Goal: Task Accomplishment & Management: Manage account settings

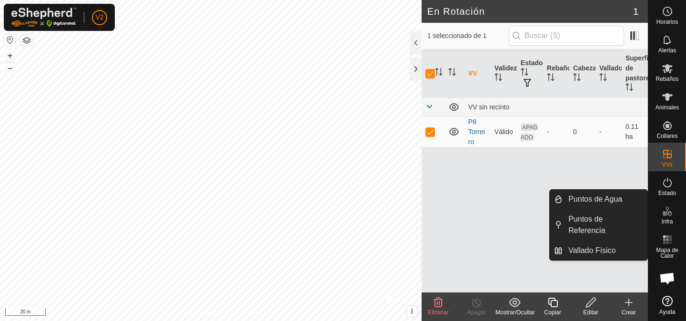
click at [671, 222] on span "Infra" at bounding box center [666, 222] width 11 height 6
click at [589, 200] on link "Puntos de Agua" at bounding box center [604, 199] width 85 height 19
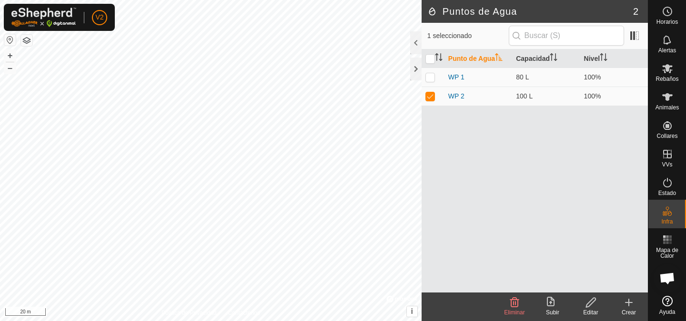
click at [630, 307] on icon at bounding box center [628, 302] width 11 height 11
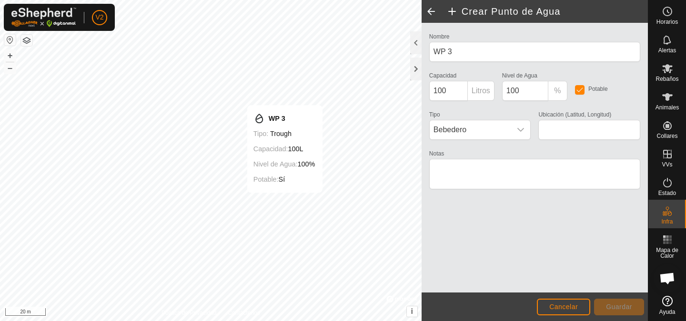
type input "42.190691, -8.460064"
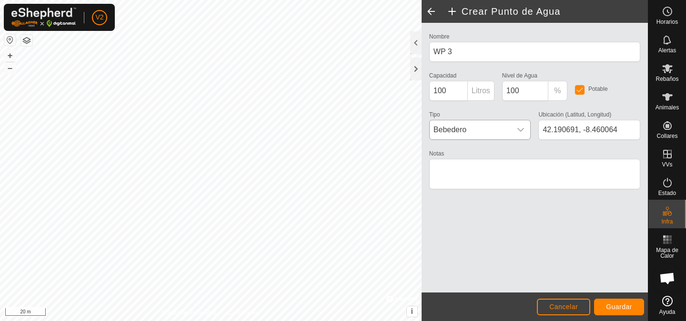
click at [509, 133] on span "Bebedero" at bounding box center [471, 129] width 82 height 19
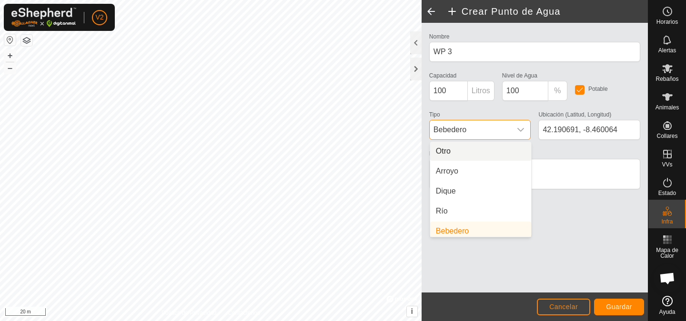
scroll to position [4, 0]
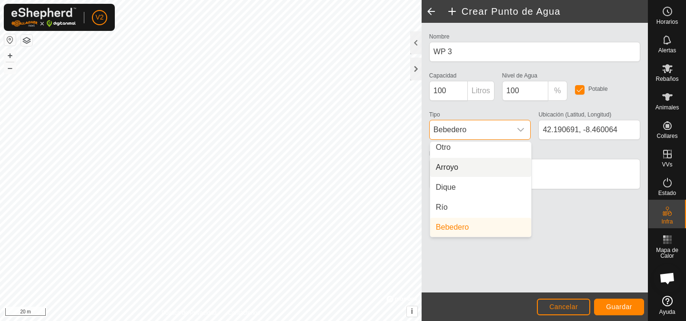
click at [461, 169] on li "Arroyo" at bounding box center [480, 167] width 101 height 19
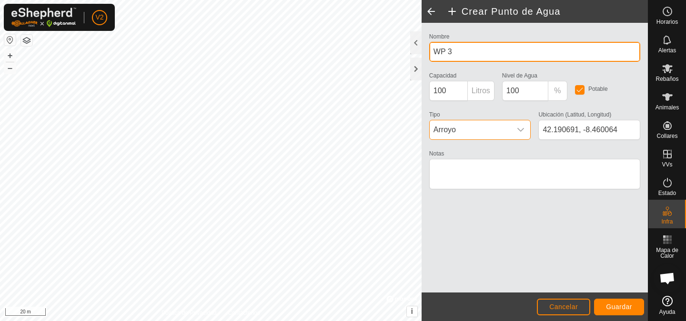
click at [461, 51] on input "WP 3" at bounding box center [534, 52] width 211 height 20
type input "r"
type input "Regato de Bacelar"
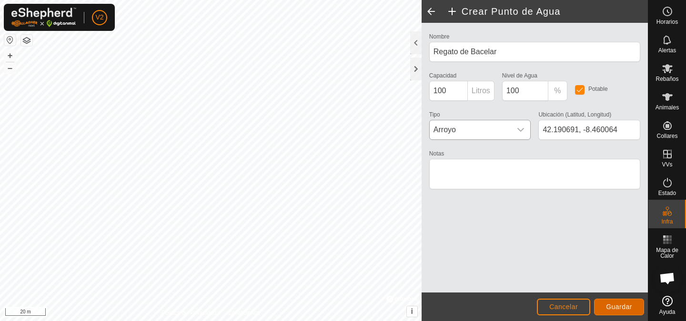
click at [616, 308] on span "Guardar" at bounding box center [619, 307] width 26 height 8
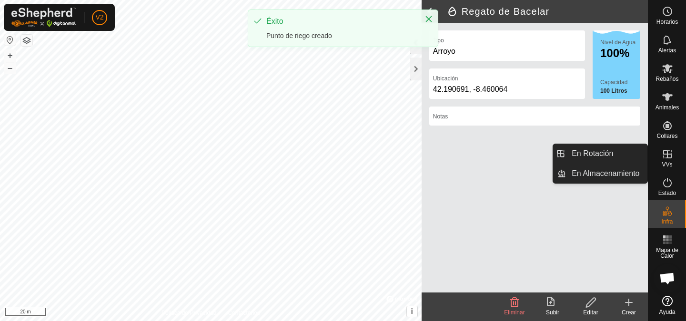
click at [665, 156] on icon at bounding box center [666, 154] width 11 height 11
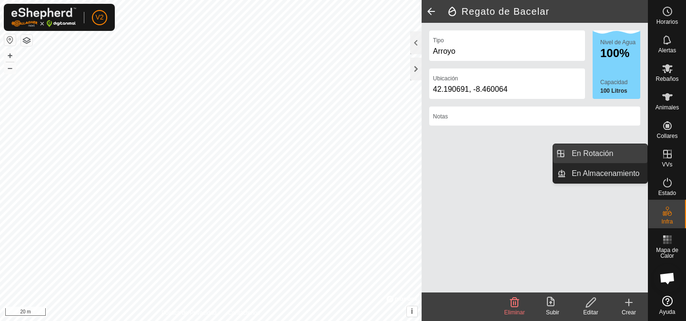
click at [591, 153] on link "En Rotación" at bounding box center [606, 153] width 81 height 19
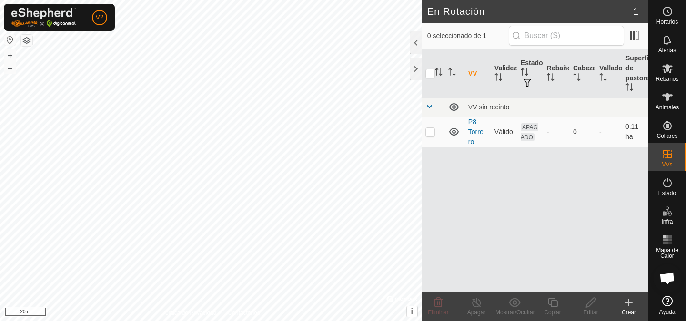
click at [630, 303] on icon at bounding box center [628, 302] width 11 height 11
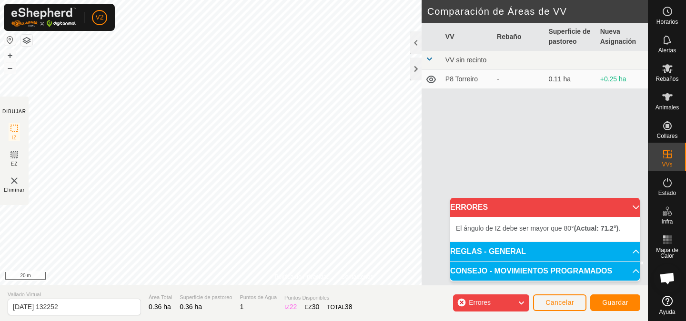
click at [511, 308] on div "Errores" at bounding box center [491, 303] width 76 height 17
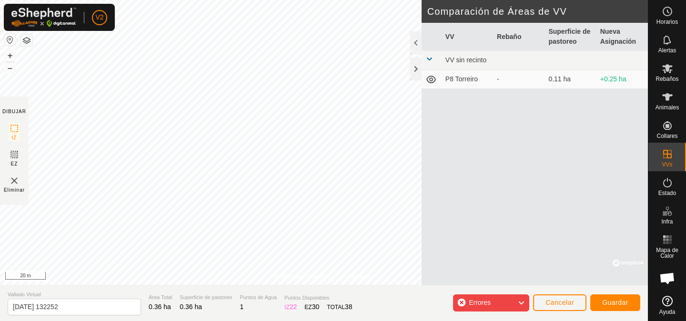
click at [517, 301] on div "Errores" at bounding box center [491, 303] width 76 height 17
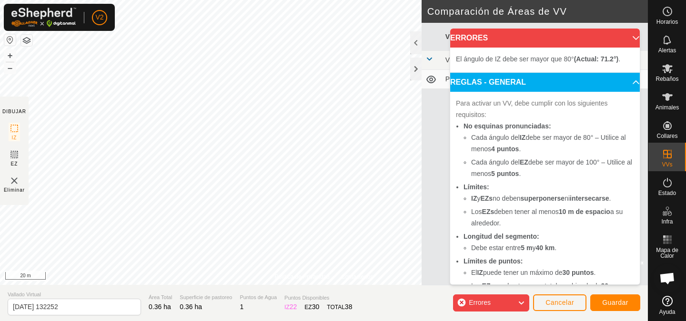
click at [517, 301] on icon at bounding box center [521, 303] width 8 height 12
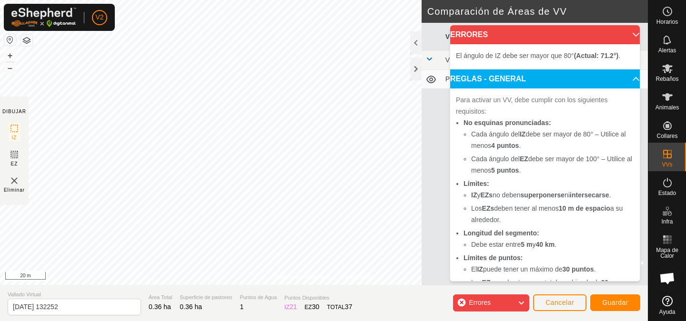
click at [632, 36] on p-accordion-header "ERRORES" at bounding box center [545, 34] width 190 height 19
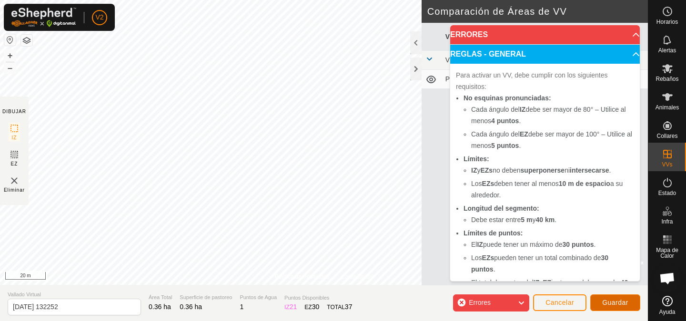
click at [616, 303] on span "Guardar" at bounding box center [615, 303] width 26 height 8
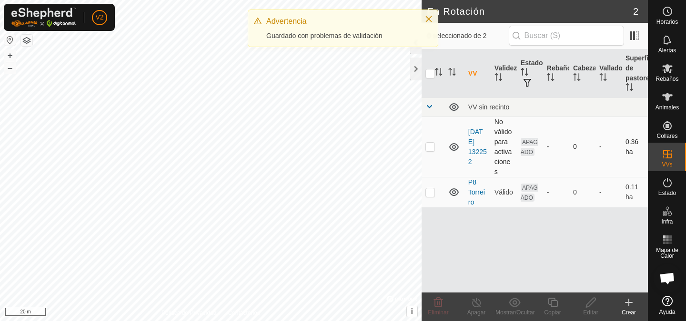
click at [502, 149] on td "No válido para activaciones" at bounding box center [504, 147] width 26 height 60
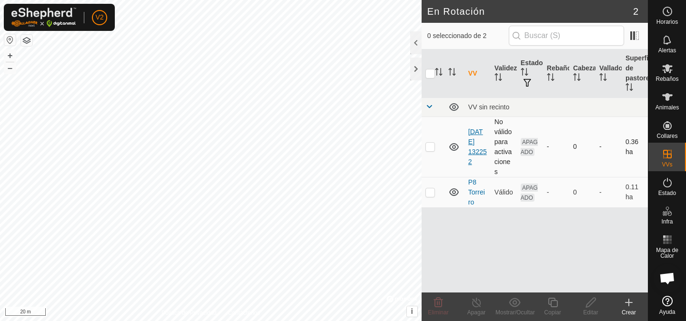
click at [479, 151] on link "[DATE] 132252" at bounding box center [477, 147] width 19 height 38
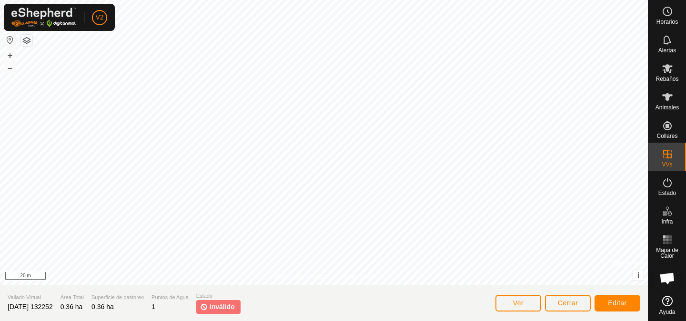
click at [68, 307] on section "Vallado Virtual [DATE] 132252 Área Total 0.36 ha Superficie de pastoreo 0.36 ha…" at bounding box center [324, 303] width 648 height 36
click at [66, 307] on section "Vallado Virtual [DATE] 132252 Área Total 0.36 ha Superficie de pastoreo 0.36 ha…" at bounding box center [324, 303] width 648 height 36
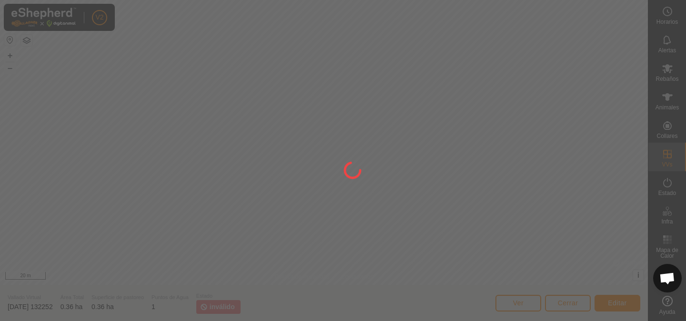
click at [63, 307] on div at bounding box center [343, 160] width 686 height 321
click at [53, 307] on span "[DATE] 132252" at bounding box center [30, 307] width 45 height 8
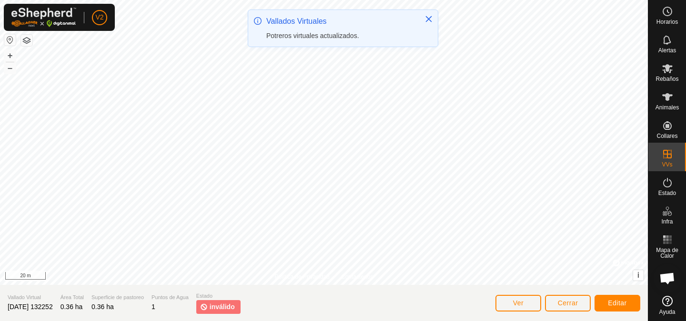
click at [53, 307] on span "[DATE] 132252" at bounding box center [30, 307] width 45 height 8
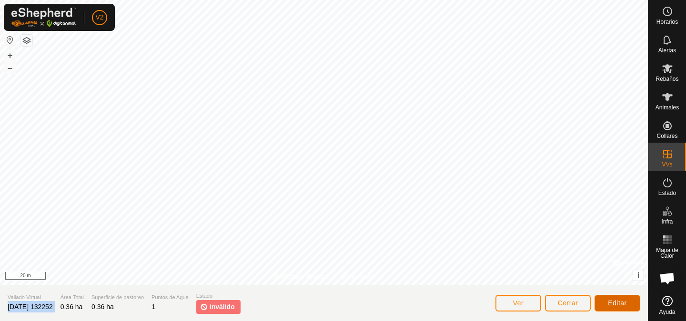
click at [620, 306] on span "Editar" at bounding box center [617, 304] width 19 height 8
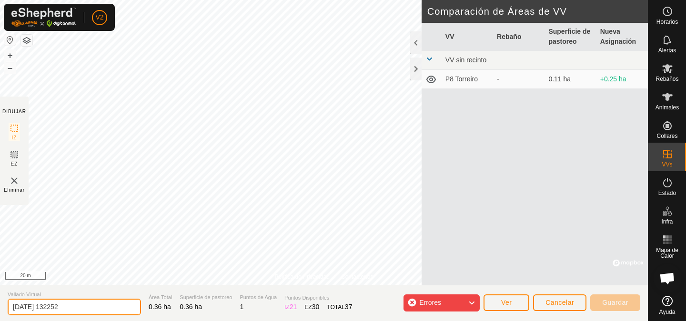
click at [80, 307] on input "[DATE] 132252" at bounding box center [74, 307] width 133 height 17
click at [79, 307] on input "[DATE] 132252" at bounding box center [74, 307] width 133 height 17
type input "Pxx Bacelar"
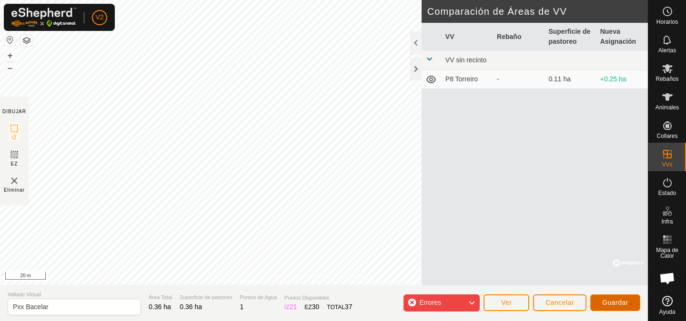
click at [617, 300] on span "Guardar" at bounding box center [615, 303] width 26 height 8
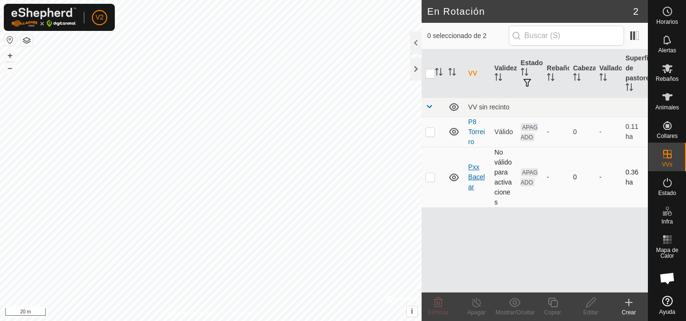
click at [476, 179] on link "Pxx Bacelar" at bounding box center [476, 177] width 17 height 28
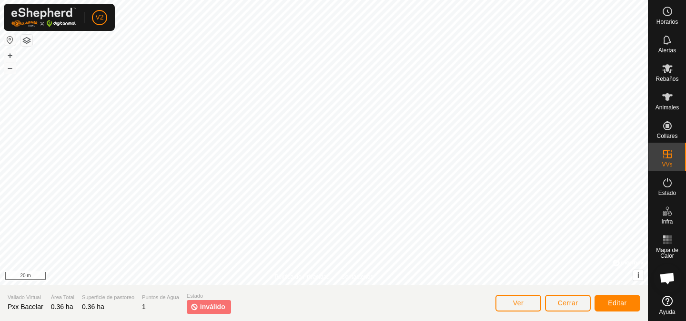
click at [193, 306] on img at bounding box center [194, 307] width 8 height 10
click at [521, 304] on span "Ver" at bounding box center [518, 304] width 11 height 8
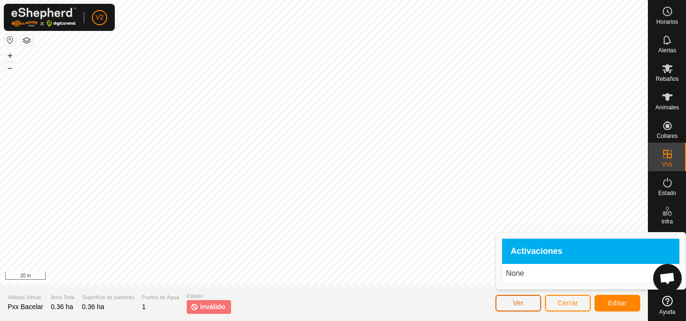
click at [520, 305] on span "Ver" at bounding box center [518, 304] width 11 height 8
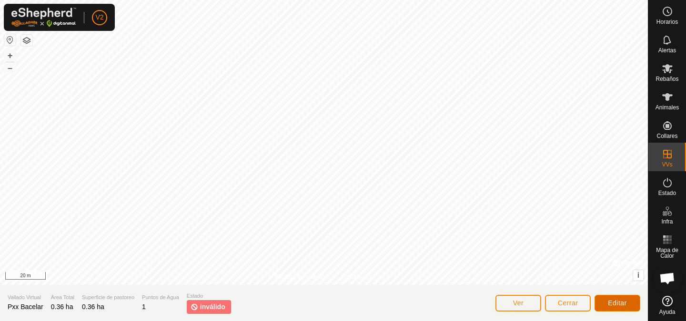
click at [618, 307] on button "Editar" at bounding box center [617, 303] width 46 height 17
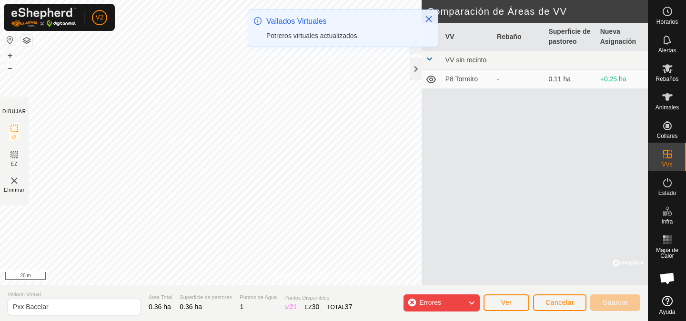
click at [471, 302] on icon at bounding box center [472, 303] width 8 height 12
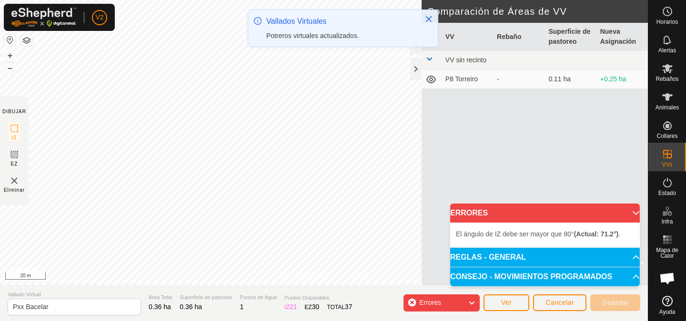
click at [508, 234] on span "El ángulo de IZ debe ser mayor que 80° (Actual: 71.2°) ." at bounding box center [538, 234] width 164 height 8
click at [462, 235] on span "El ángulo de IZ debe ser mayor que 80° (Actual: 71.2°) ." at bounding box center [538, 234] width 164 height 8
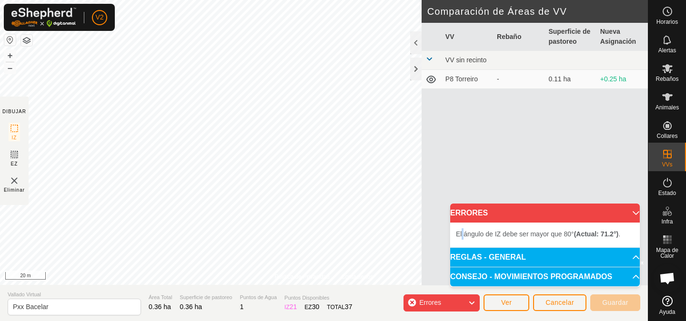
click at [462, 235] on span "El ángulo de IZ debe ser mayor que 80° (Actual: 71.2°) ." at bounding box center [538, 234] width 164 height 8
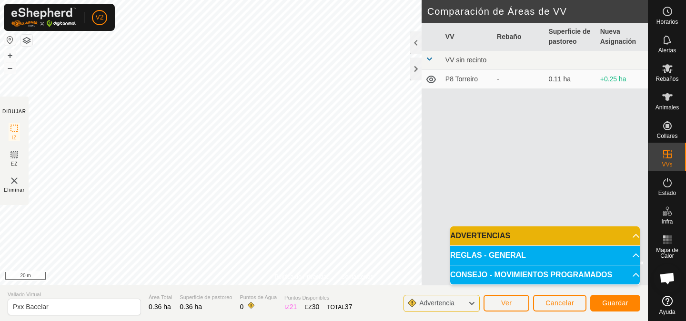
click at [556, 237] on p-accordion-header "ADVERTENCIAS" at bounding box center [545, 236] width 190 height 19
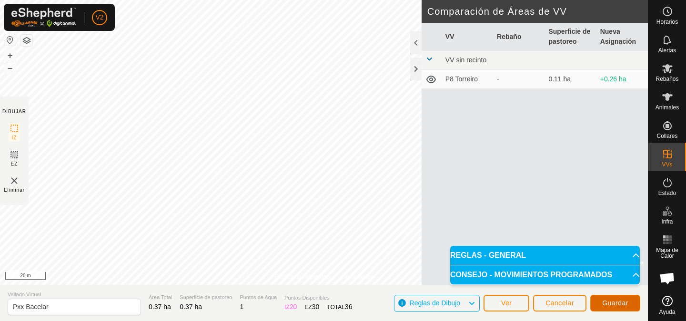
click at [614, 309] on button "Guardar" at bounding box center [615, 303] width 50 height 17
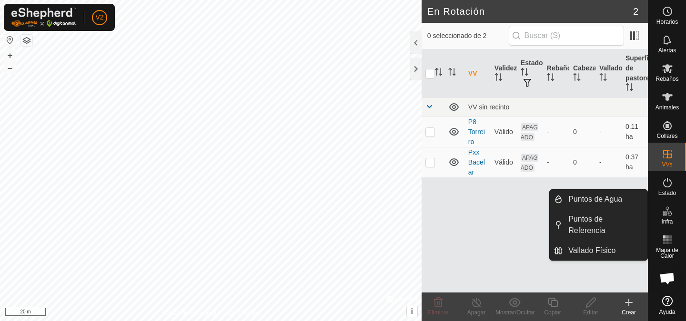
click at [669, 214] on icon at bounding box center [666, 211] width 11 height 11
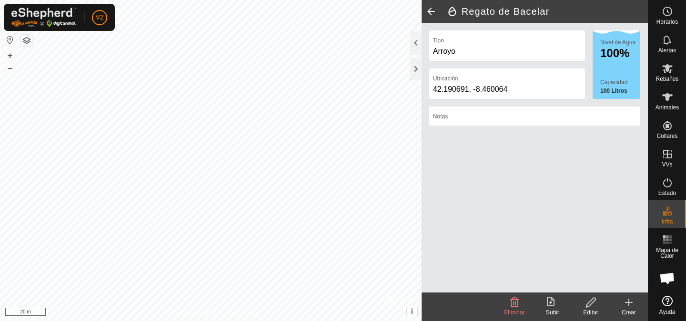
click at [550, 301] on icon at bounding box center [552, 302] width 11 height 11
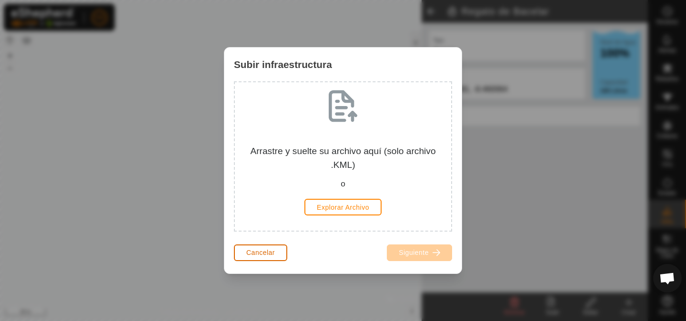
click at [258, 252] on span "Cancelar" at bounding box center [260, 253] width 29 height 8
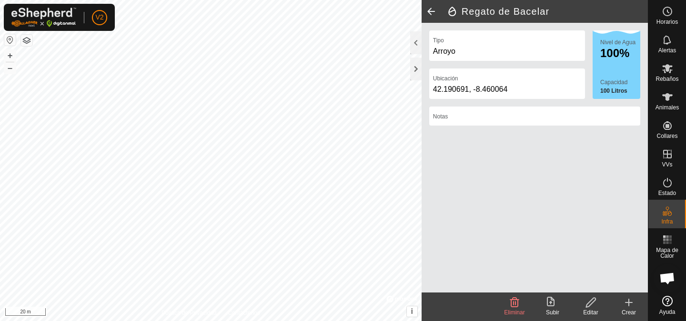
click at [590, 306] on icon at bounding box center [591, 302] width 12 height 11
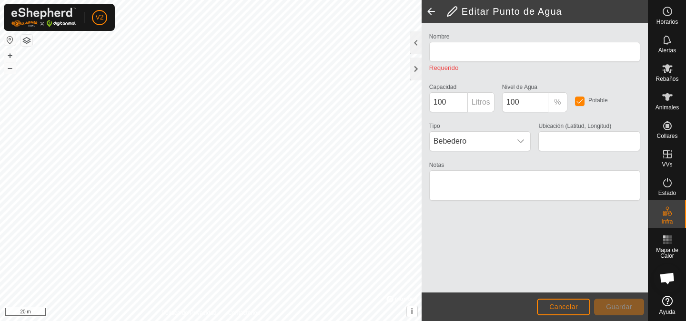
type input "Regato de Bacelar"
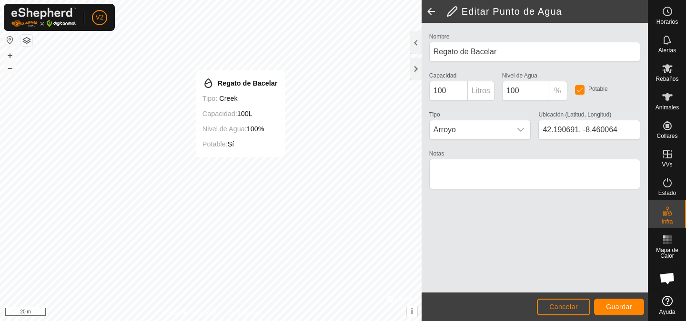
type input "42.190451, -8.460423"
click at [625, 306] on span "Guardar" at bounding box center [619, 307] width 26 height 8
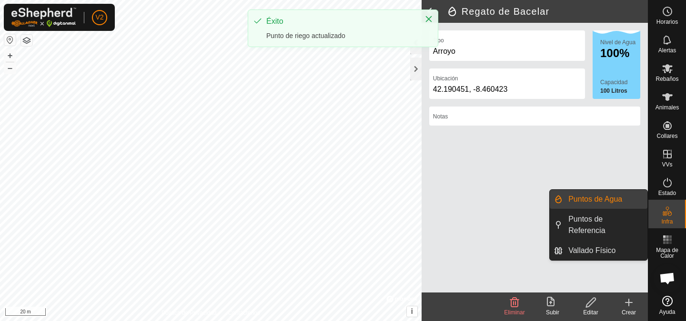
click at [666, 216] on icon at bounding box center [666, 211] width 11 height 11
click at [577, 200] on link "Puntos de Agua" at bounding box center [604, 199] width 85 height 19
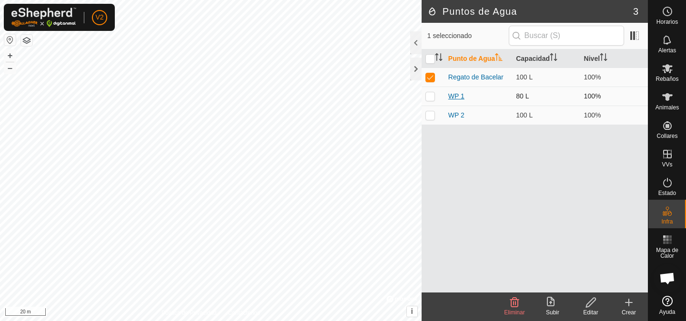
click at [457, 94] on link "WP 1" at bounding box center [456, 96] width 16 height 8
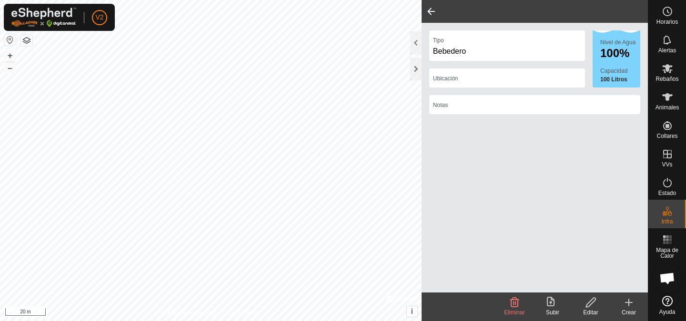
click at [425, 14] on span at bounding box center [430, 11] width 19 height 23
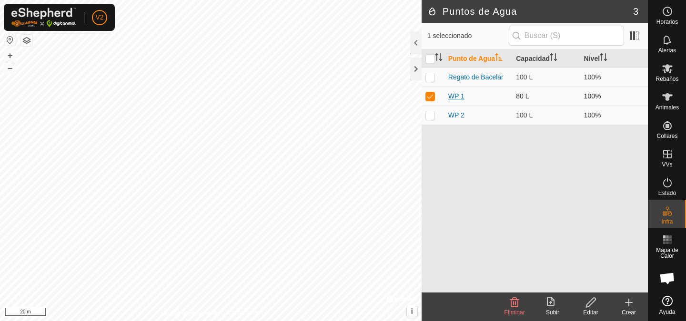
click at [459, 95] on link "WP 1" at bounding box center [456, 96] width 16 height 8
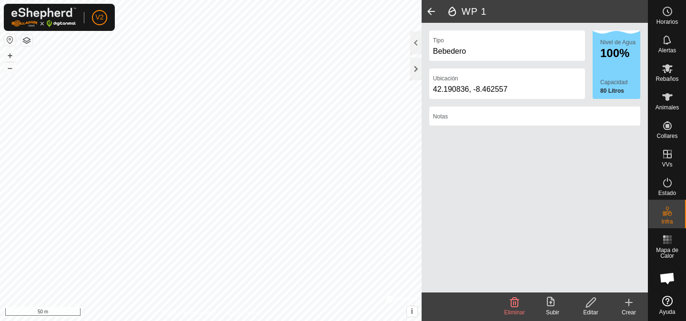
click at [590, 302] on icon at bounding box center [591, 302] width 12 height 11
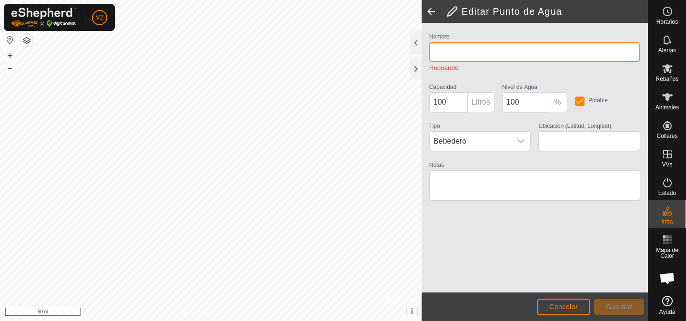
click at [455, 49] on input "Nombre" at bounding box center [534, 52] width 211 height 20
type input "WP 1"
type input "80"
type input "42.190836, -8.462557"
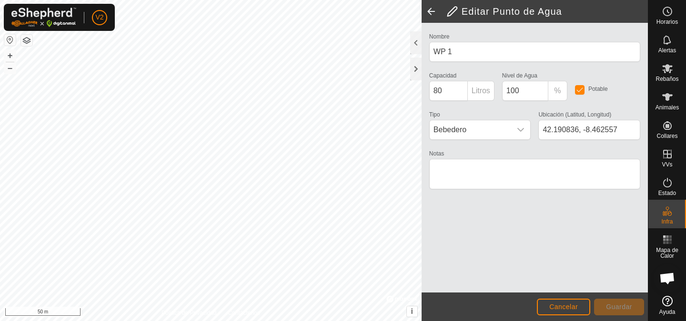
click at [454, 66] on div "Nombre WP 1 Capacidad 80 Litros Nivel de Agua 100 % Potable Tipo Bebedero Ubica…" at bounding box center [534, 115] width 219 height 170
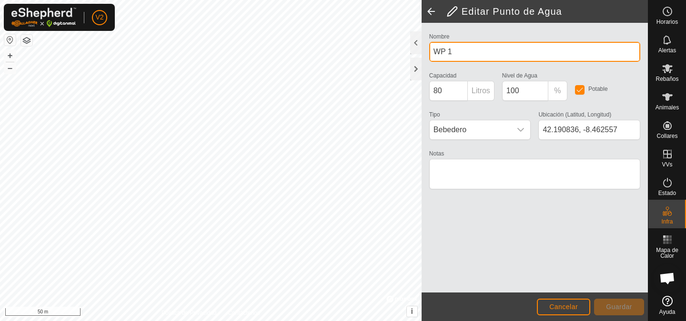
click at [456, 53] on input "WP 1" at bounding box center [534, 52] width 211 height 20
type input "[PERSON_NAME]"
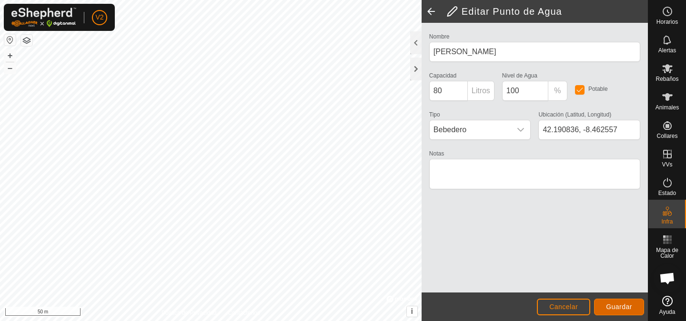
click at [615, 306] on span "Guardar" at bounding box center [619, 307] width 26 height 8
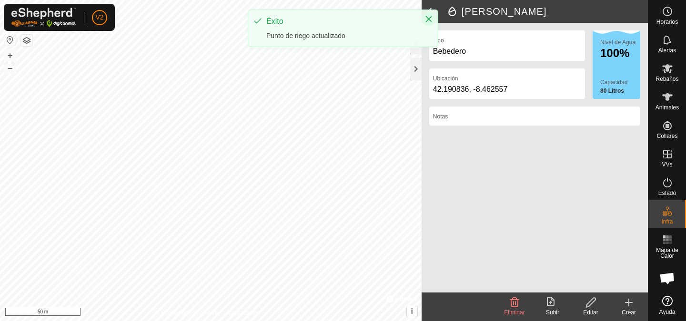
click at [429, 16] on icon "Close" at bounding box center [429, 19] width 8 height 8
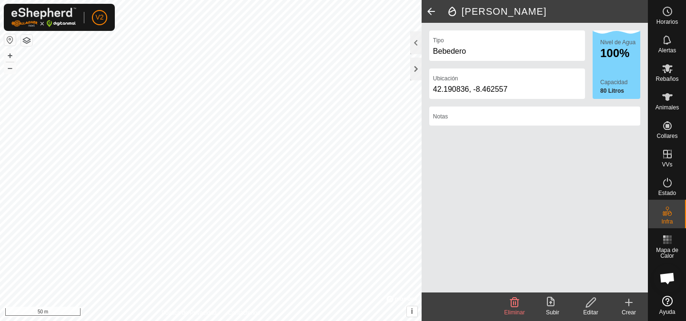
click at [428, 4] on span at bounding box center [430, 11] width 19 height 23
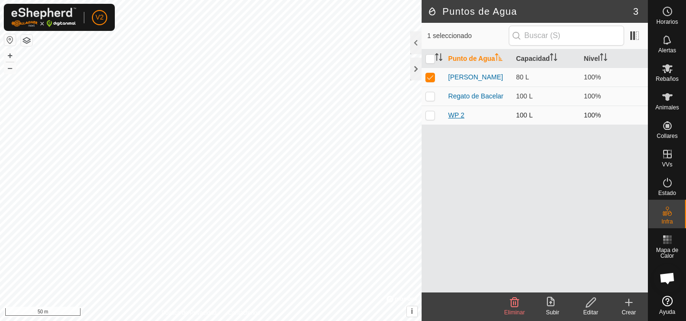
click at [455, 116] on link "WP 2" at bounding box center [456, 115] width 16 height 8
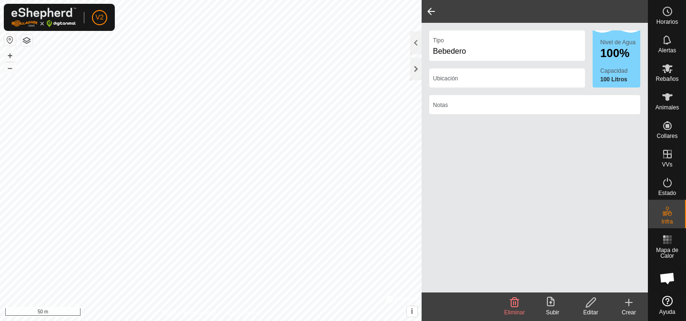
click at [586, 306] on icon at bounding box center [591, 303] width 10 height 10
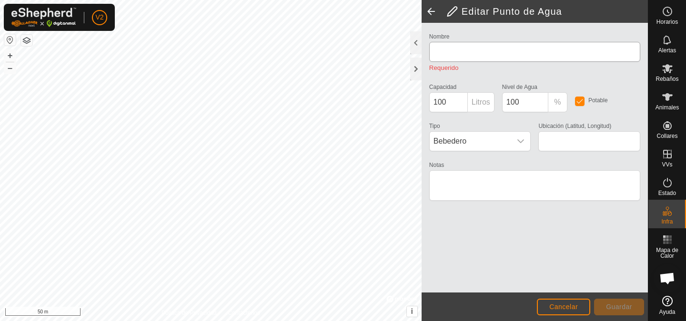
type input "WP 2"
type input "42.190552, -8.463084"
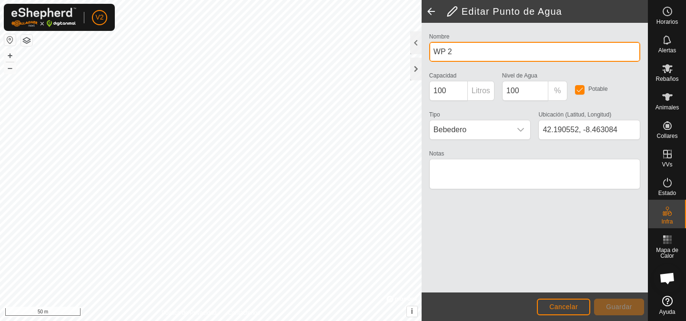
click at [468, 51] on input "WP 2" at bounding box center [534, 52] width 211 height 20
type input "Baneira Pios"
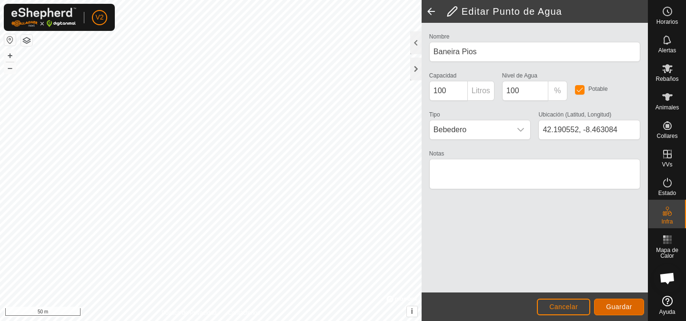
click at [625, 307] on span "Guardar" at bounding box center [619, 307] width 26 height 8
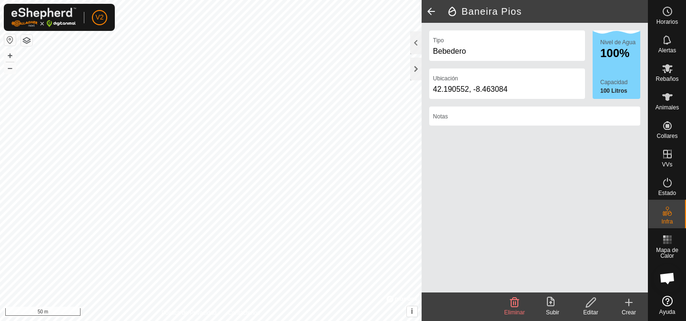
click at [627, 302] on icon at bounding box center [628, 302] width 11 height 11
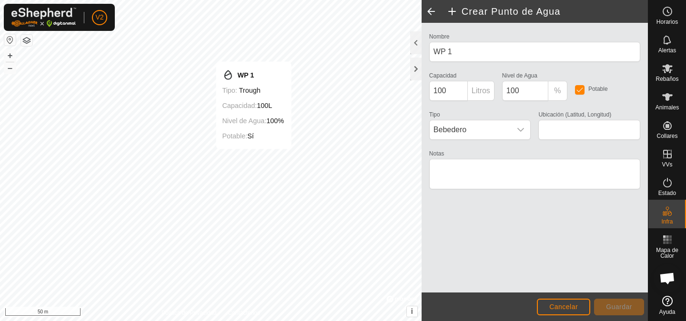
type input "42.191441, -8.462217"
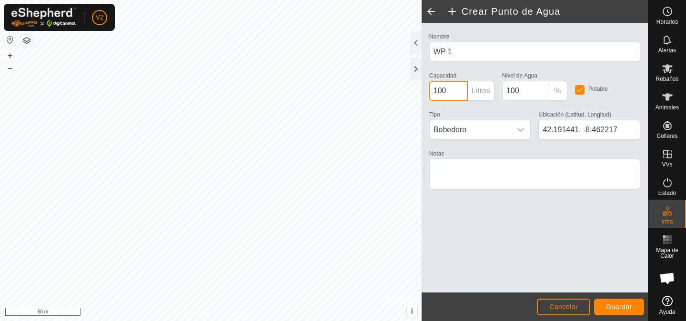
click at [450, 92] on input "100" at bounding box center [448, 91] width 39 height 20
type input "40"
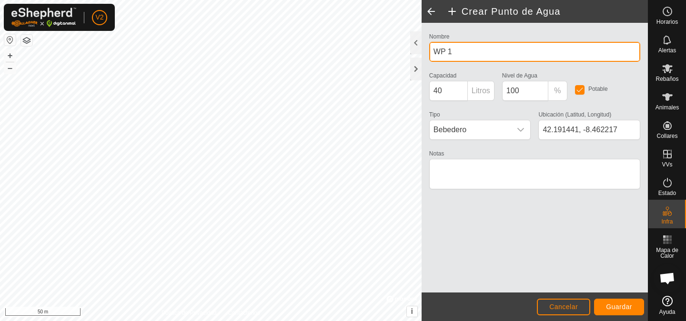
click at [466, 52] on input "WP 1" at bounding box center [534, 52] width 211 height 20
type input "Cubo Eiras Isabel"
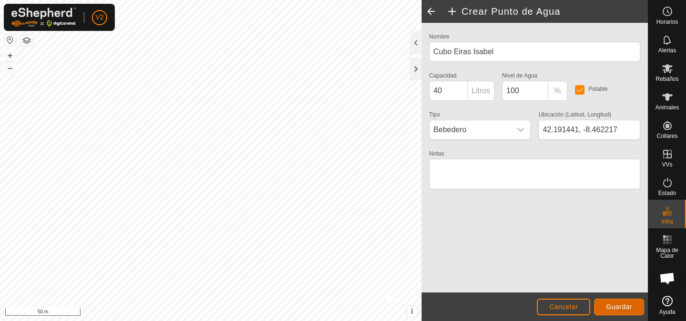
click at [620, 312] on button "Guardar" at bounding box center [619, 307] width 50 height 17
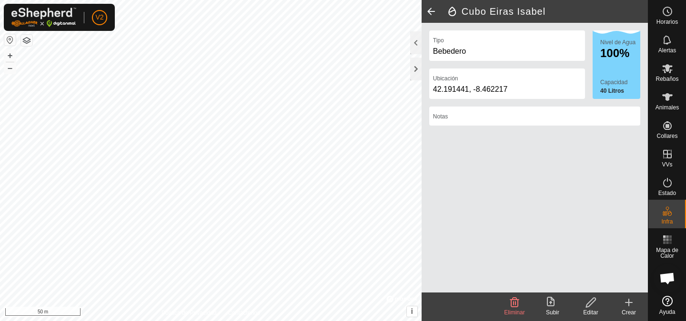
click at [630, 307] on icon at bounding box center [628, 302] width 11 height 11
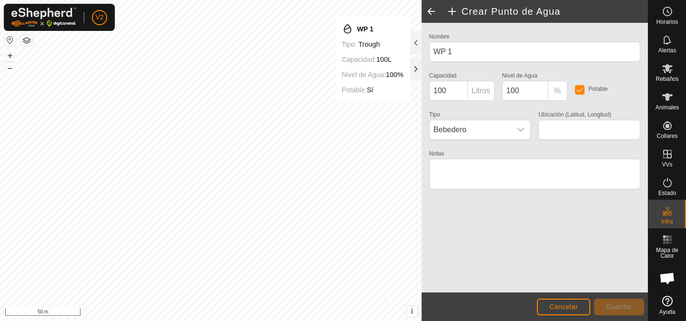
click at [433, 7] on span at bounding box center [430, 11] width 19 height 23
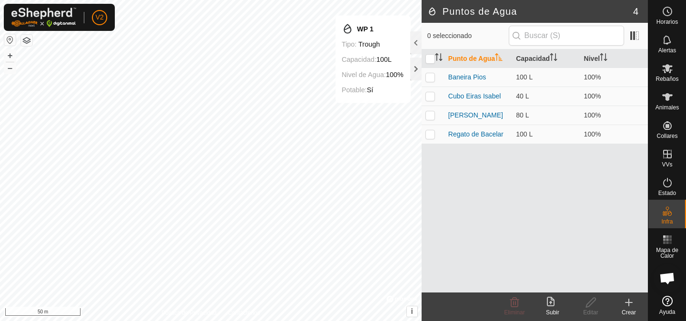
click at [663, 307] on link "Ayuda" at bounding box center [667, 305] width 38 height 27
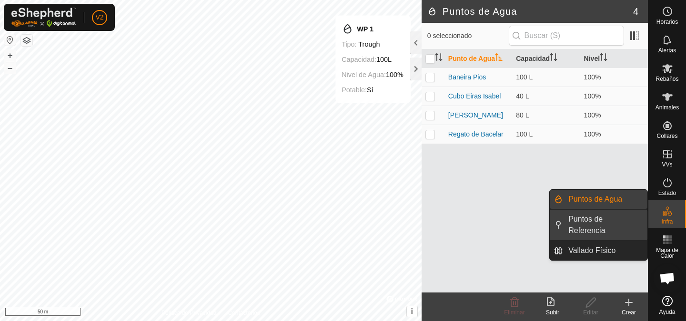
click at [588, 227] on link "Puntos de Referencia" at bounding box center [604, 225] width 85 height 30
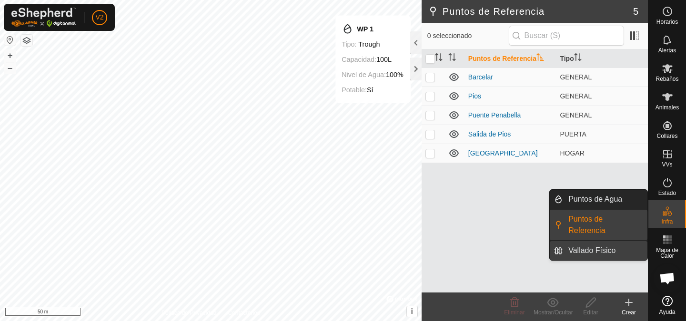
click at [585, 250] on link "Vallado Físico" at bounding box center [604, 250] width 85 height 19
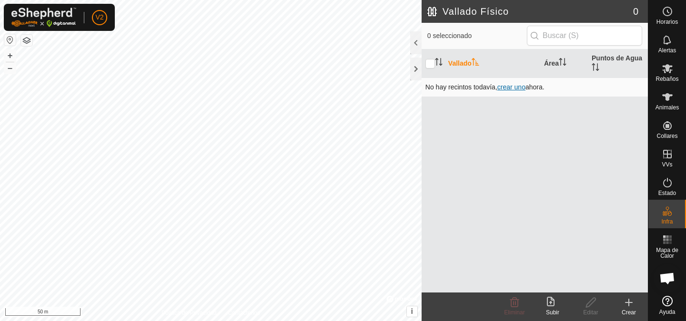
click at [516, 86] on span "crear uno" at bounding box center [511, 87] width 28 height 8
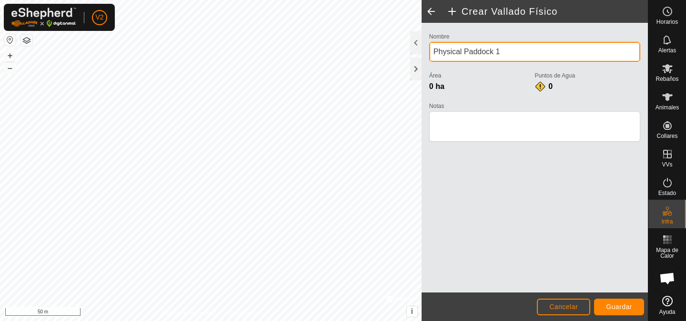
click at [511, 53] on input "Physical Paddock 1" at bounding box center [534, 52] width 211 height 20
type input "Zona de Los Pios"
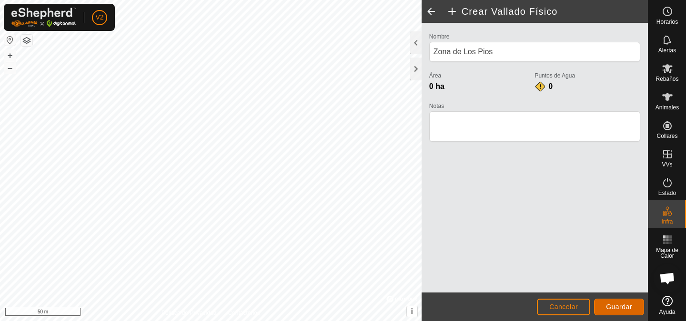
click at [617, 304] on span "Guardar" at bounding box center [619, 307] width 26 height 8
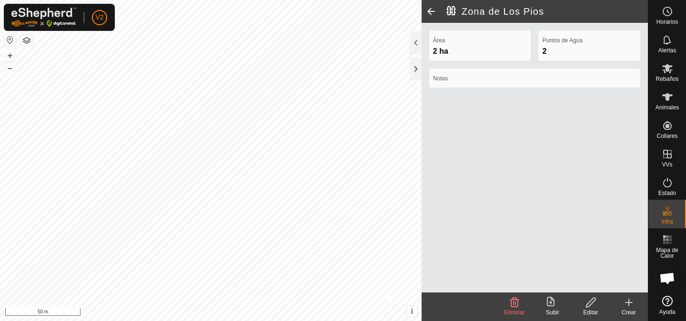
click at [263, 321] on html "V2 Horarios Alertas Rebaños Animales Collares VVs Estado Infra Mapa de Calor Ay…" at bounding box center [343, 160] width 686 height 321
click at [274, 321] on html "V2 Horarios Alertas Rebaños Animales Collares VVs Estado Infra Mapa de Calor Ay…" at bounding box center [343, 160] width 686 height 321
click at [366, 0] on html "V2 Horarios Alertas Rebaños Animales Collares VVs Estado Infra Mapa de Calor Ay…" at bounding box center [343, 160] width 686 height 321
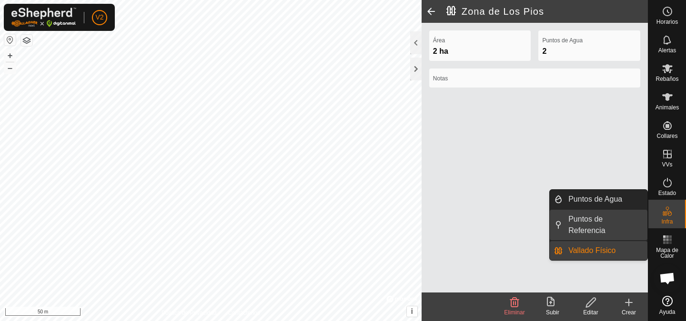
click at [589, 227] on link "Puntos de Referencia" at bounding box center [604, 225] width 85 height 30
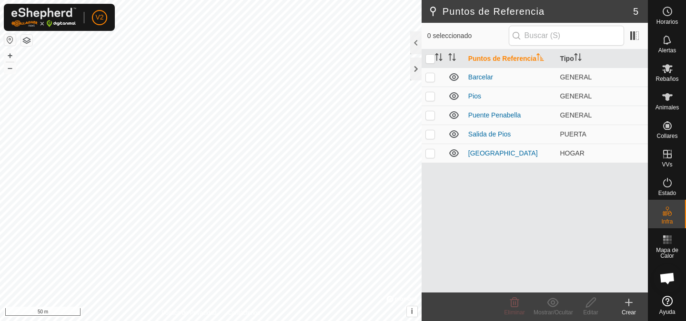
click at [628, 309] on div "Crear" at bounding box center [629, 313] width 38 height 9
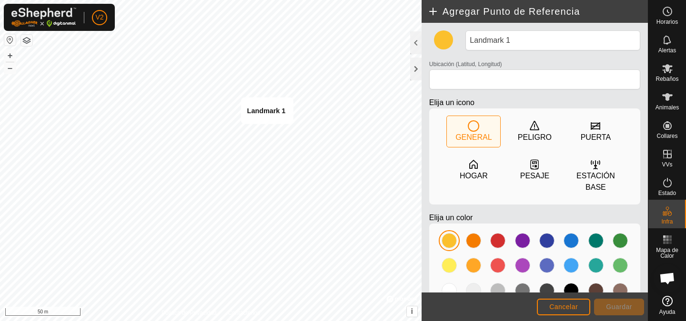
type input "42.190969, -8.462610"
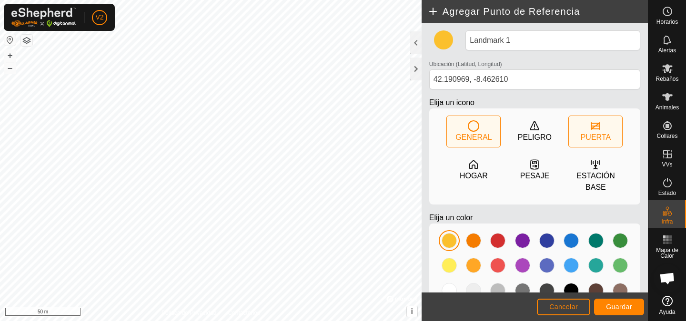
click at [596, 131] on icon at bounding box center [595, 125] width 11 height 11
click at [567, 245] on div at bounding box center [570, 240] width 15 height 15
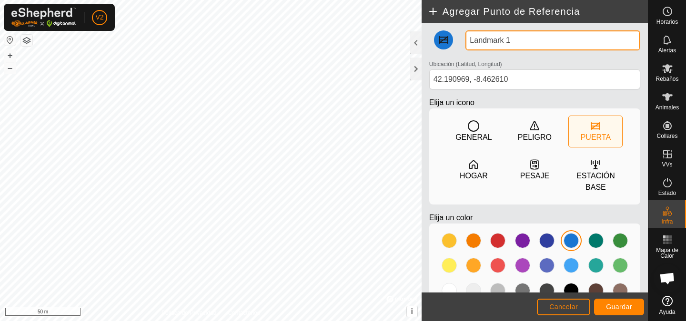
click at [526, 43] on input "Landmark 1" at bounding box center [552, 40] width 175 height 20
type input "p"
type input "Pios de Arriba"
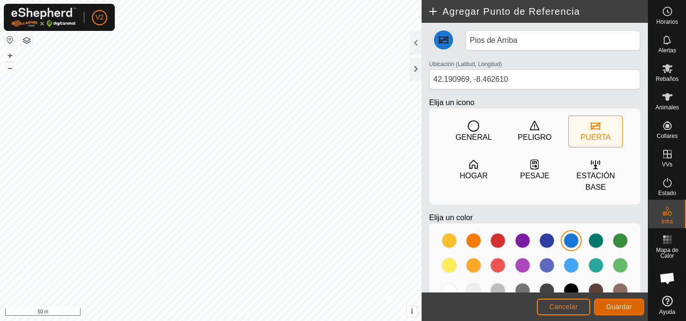
click at [621, 307] on span "Guardar" at bounding box center [619, 307] width 26 height 8
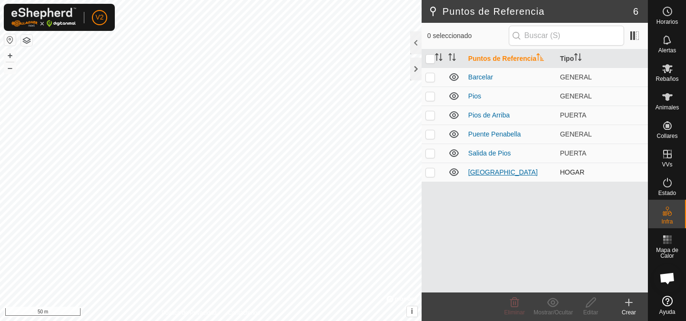
click at [497, 171] on link "[GEOGRAPHIC_DATA]" at bounding box center [503, 173] width 70 height 8
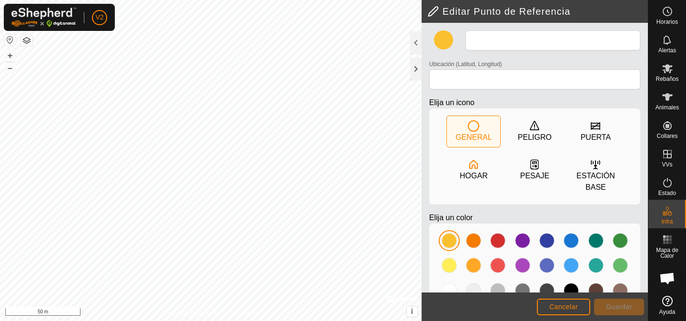
type input "[GEOGRAPHIC_DATA]"
type input "42.191221, -8.462044"
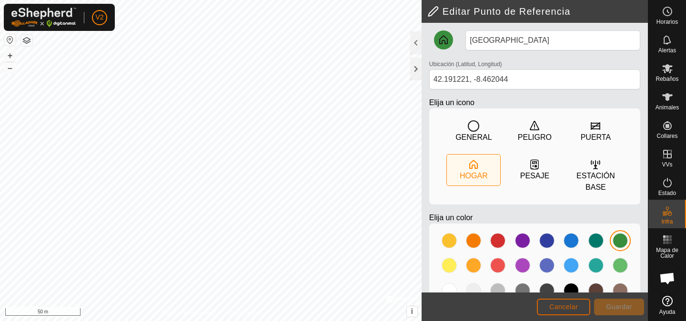
click at [568, 306] on span "Cancelar" at bounding box center [563, 307] width 29 height 8
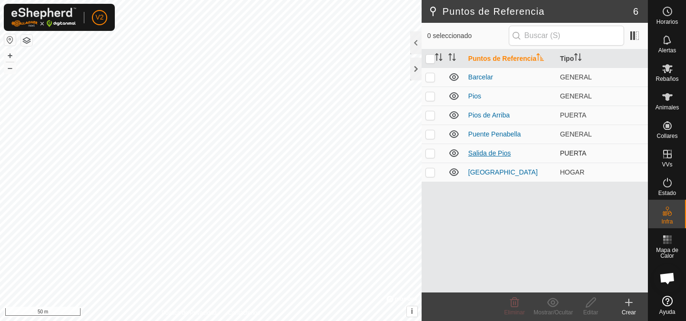
click at [485, 152] on link "Salida de Pios" at bounding box center [489, 154] width 43 height 8
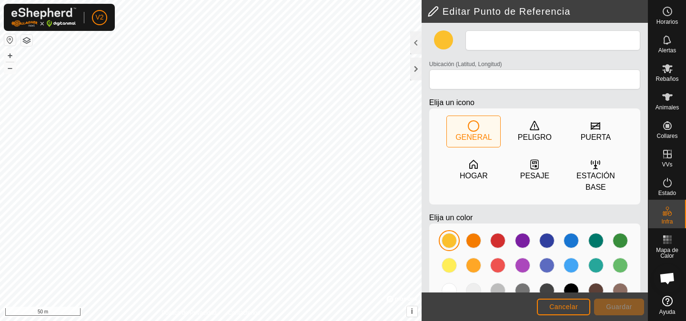
type input "Salida de Pios"
type input "42.189660, -8.461389"
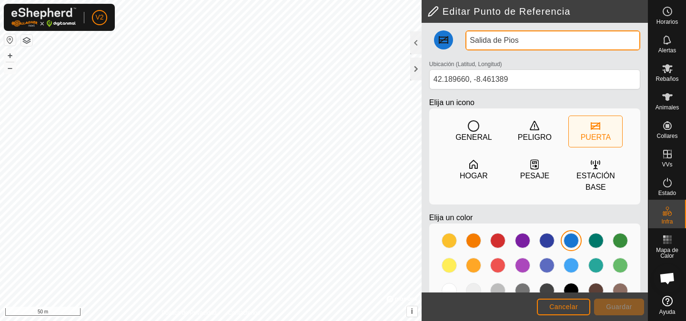
drag, startPoint x: 531, startPoint y: 41, endPoint x: 436, endPoint y: 41, distance: 94.8
click at [437, 41] on div "Salida de Pios Ubicación (Latitud, Longitud) 42.189660, -8.461389 Elija un icon…" at bounding box center [534, 172] width 219 height 285
type input "Pios de Abajo"
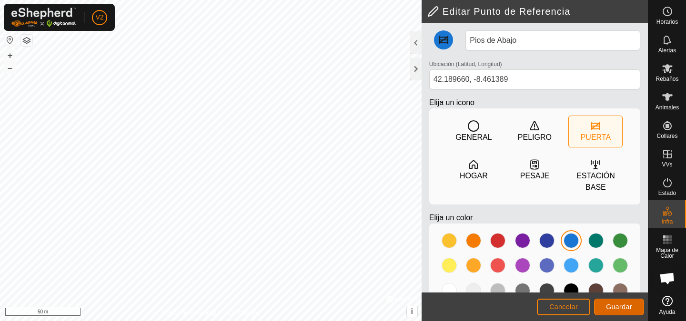
click at [632, 304] on button "Guardar" at bounding box center [619, 307] width 50 height 17
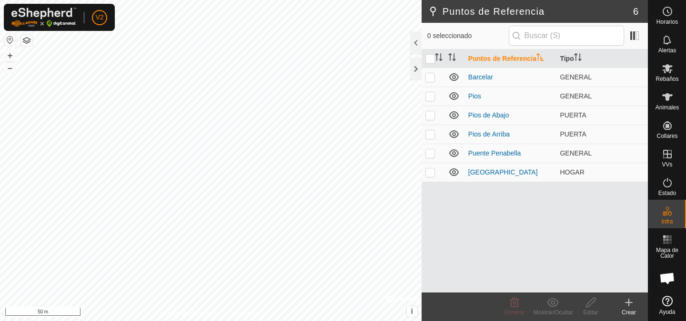
click at [630, 300] on icon at bounding box center [628, 302] width 11 height 11
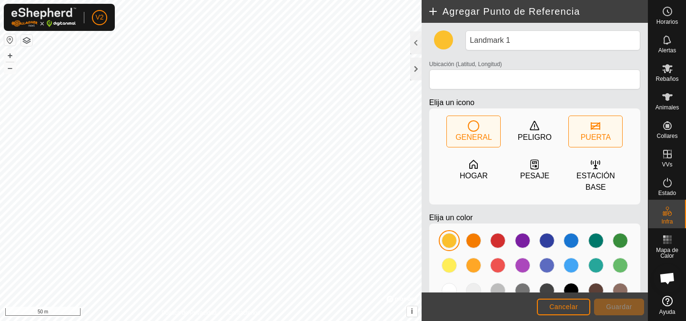
click at [597, 124] on icon at bounding box center [595, 125] width 11 height 11
type input "42.190517, -8.461152"
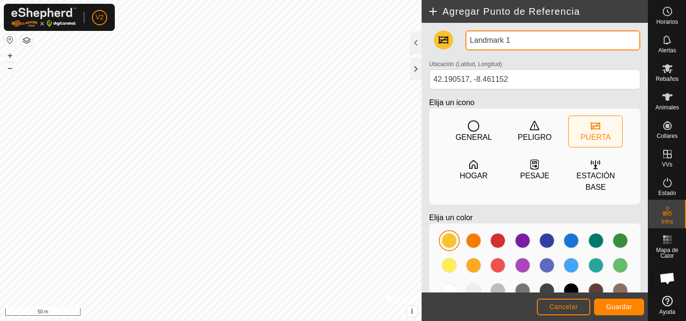
click at [530, 41] on input "Landmark 1" at bounding box center [552, 40] width 175 height 20
type input "Bacelar"
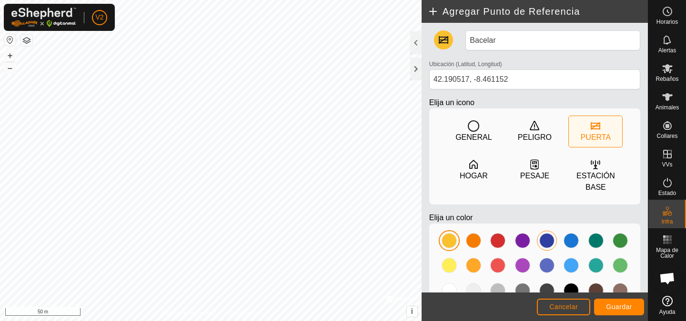
click at [553, 239] on div at bounding box center [546, 240] width 15 height 15
click at [574, 236] on div at bounding box center [570, 240] width 15 height 15
click at [620, 307] on span "Guardar" at bounding box center [619, 307] width 26 height 8
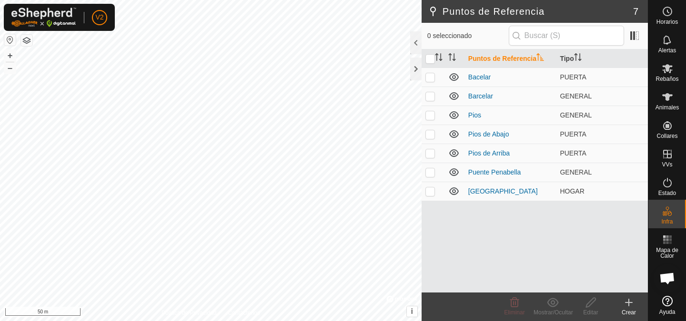
click at [632, 308] on icon at bounding box center [628, 302] width 11 height 11
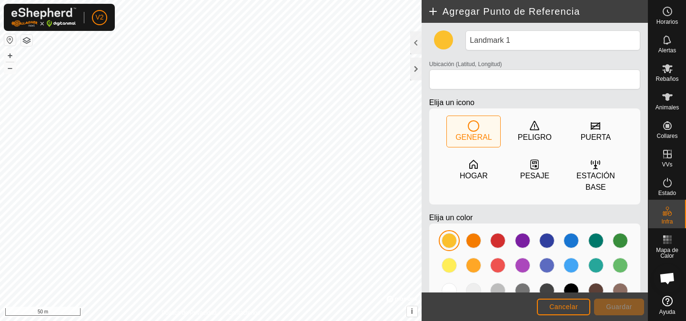
type input "42.192021, -8.462638"
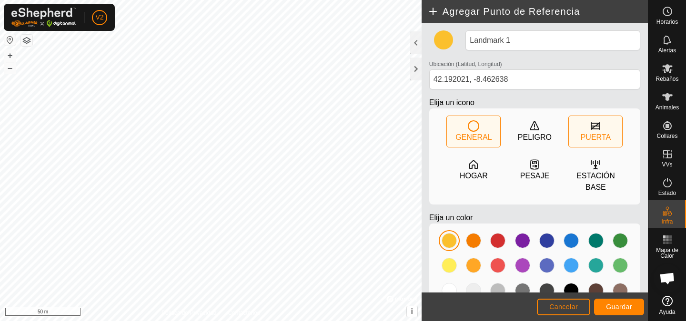
click at [604, 129] on div "PUERTA" at bounding box center [595, 131] width 53 height 31
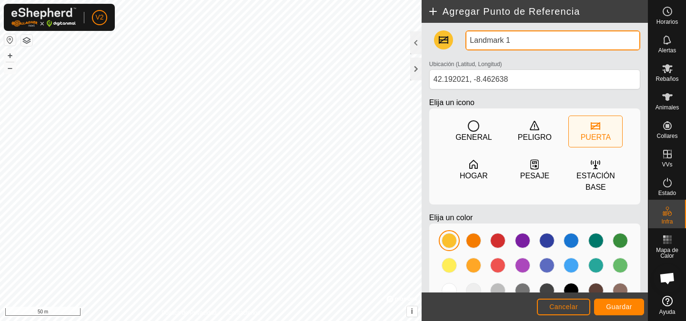
click at [529, 33] on input "Landmark 1" at bounding box center [552, 40] width 175 height 20
type input "[PERSON_NAME]"
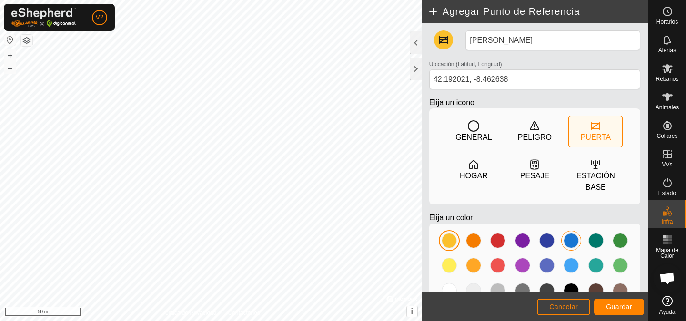
click at [572, 242] on div at bounding box center [570, 240] width 15 height 15
click at [623, 309] on span "Guardar" at bounding box center [619, 307] width 26 height 8
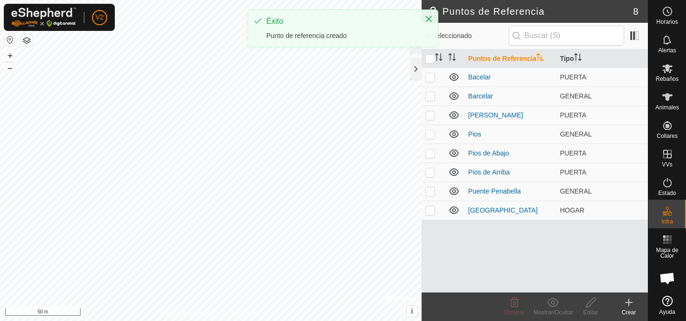
click at [627, 309] on div "Crear" at bounding box center [629, 313] width 38 height 9
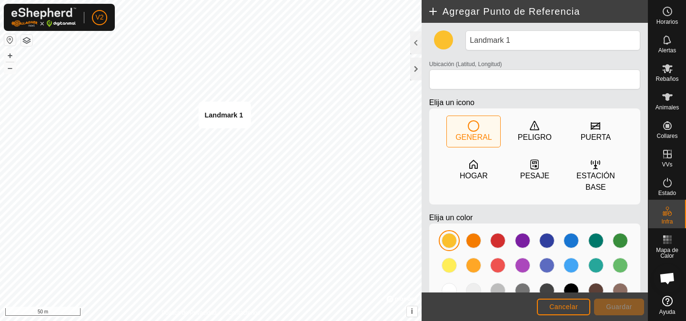
type input "42.192736, -8.461918"
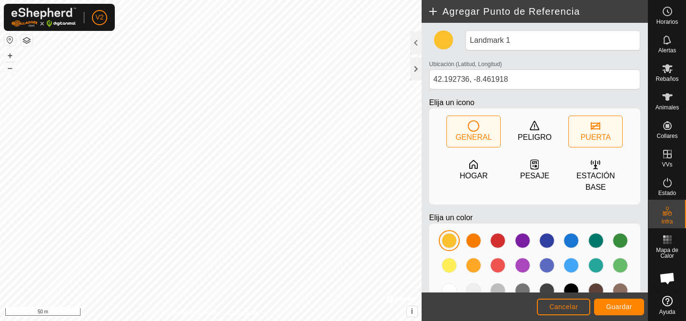
click at [589, 130] on div "PUERTA" at bounding box center [595, 131] width 53 height 31
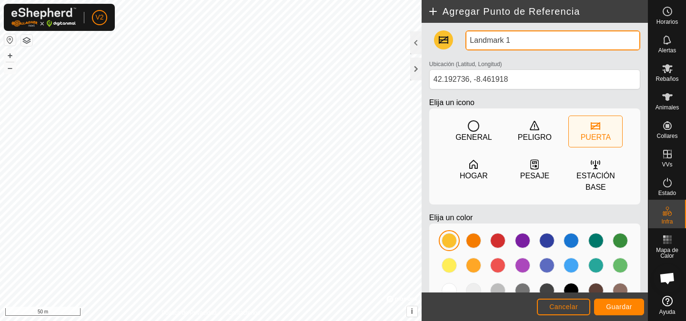
click at [520, 41] on input "Landmark 1" at bounding box center [552, 40] width 175 height 20
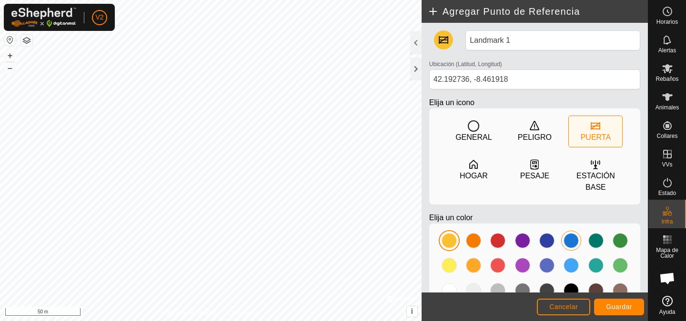
click at [576, 245] on div at bounding box center [570, 240] width 15 height 15
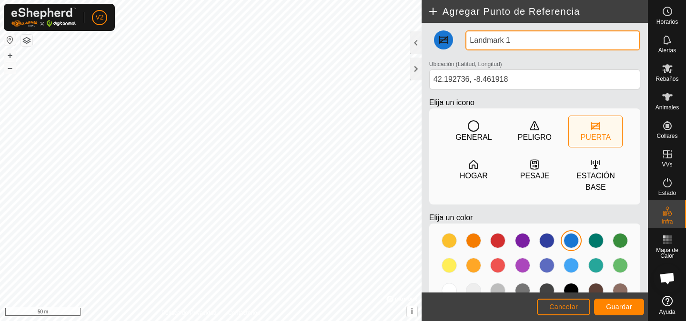
click at [532, 40] on input "Landmark 1" at bounding box center [552, 40] width 175 height 20
type input "F"
type input "Puerta de la Fuente"
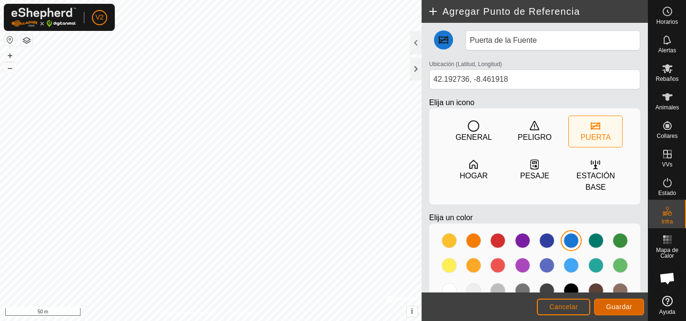
click at [624, 308] on span "Guardar" at bounding box center [619, 307] width 26 height 8
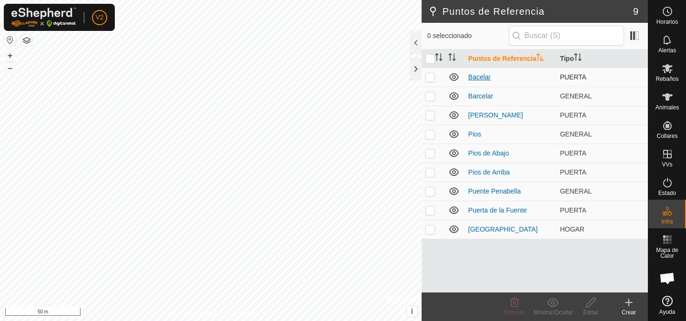
click at [481, 75] on link "Bacelar" at bounding box center [479, 77] width 22 height 8
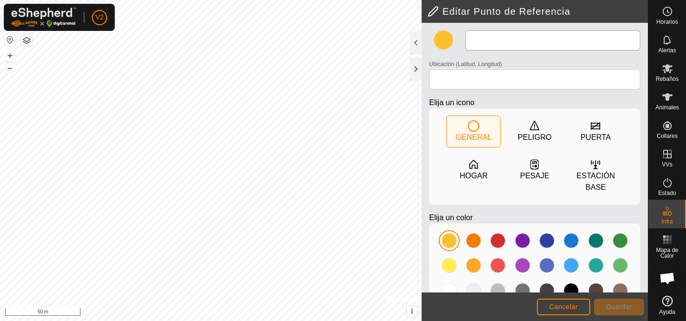
type input "Bacelar"
type input "42.190517, -8.461152"
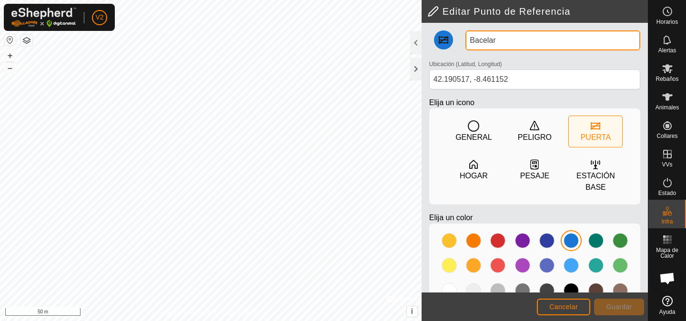
click at [470, 40] on input "Bacelar" at bounding box center [552, 40] width 175 height 20
type input "Puerta de Barcelar"
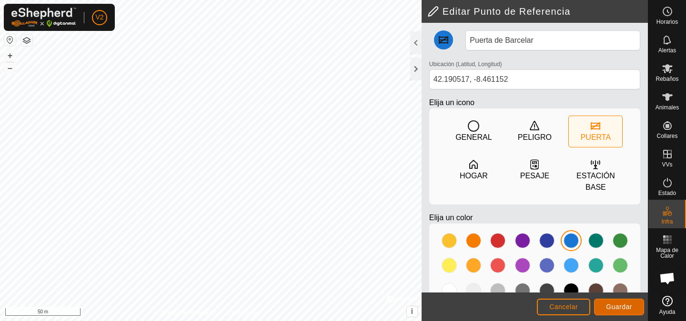
click at [625, 300] on button "Guardar" at bounding box center [619, 307] width 50 height 17
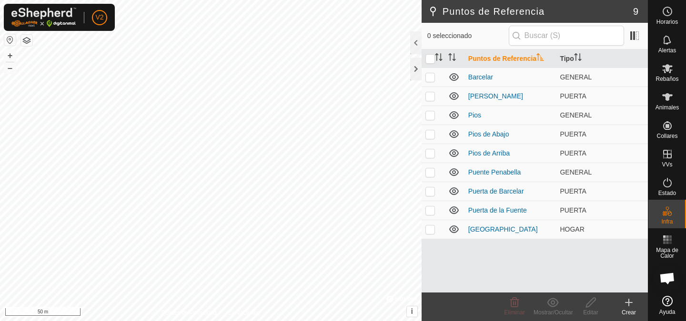
click at [451, 1] on div "Puntos de Referencia 9 0 seleccionado Puntos de Referencia Tipo Barcelar GENERA…" at bounding box center [324, 160] width 648 height 321
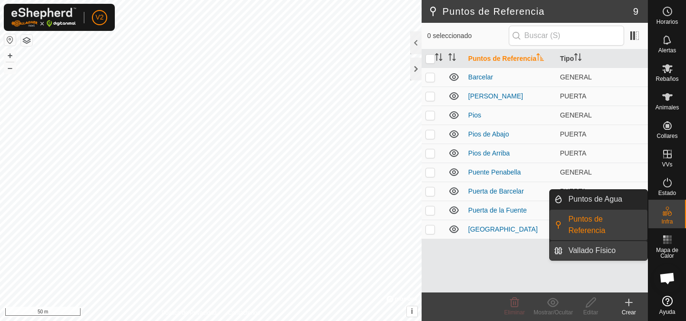
click at [586, 256] on link "Vallado Físico" at bounding box center [604, 250] width 85 height 19
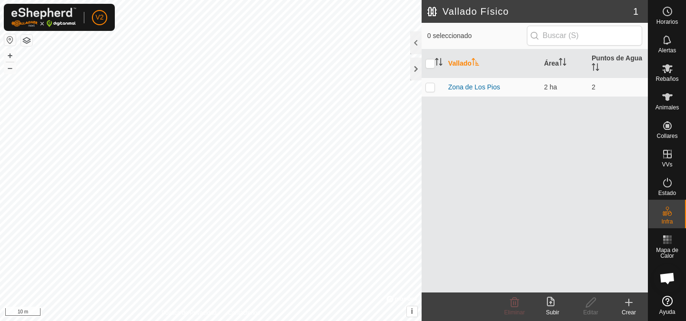
click at [631, 305] on icon at bounding box center [628, 302] width 11 height 11
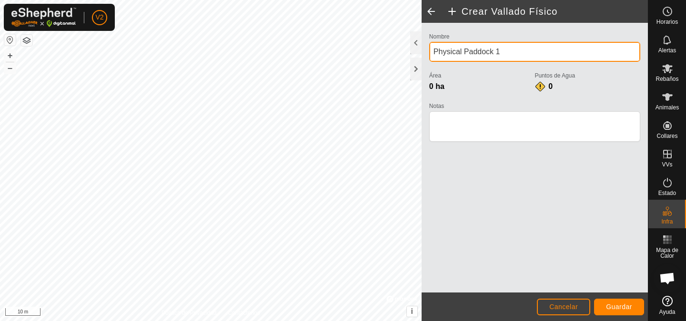
click at [519, 52] on input "Physical Paddock 1" at bounding box center [534, 52] width 211 height 20
type input "E"
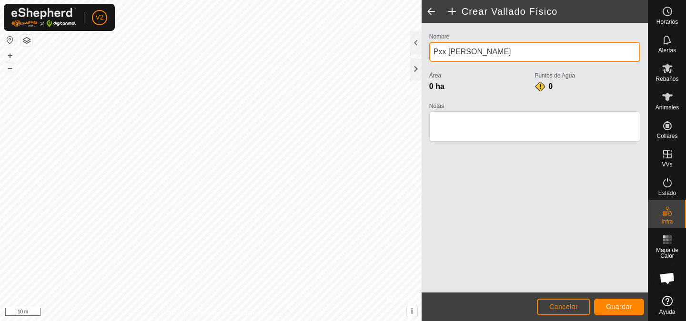
type input "Pxx [PERSON_NAME]"
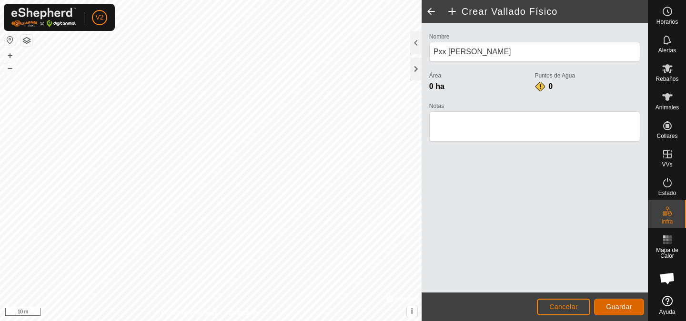
click at [615, 303] on span "Guardar" at bounding box center [619, 307] width 26 height 8
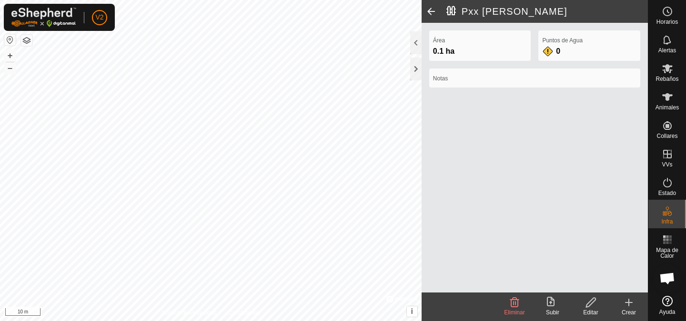
click at [638, 302] on create-svg-icon at bounding box center [629, 302] width 38 height 11
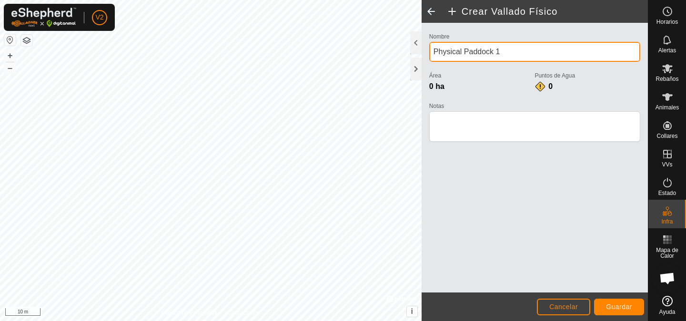
click at [526, 55] on input "Physical Paddock 1" at bounding box center [534, 52] width 211 height 20
type input "P11 [GEOGRAPHIC_DATA]"
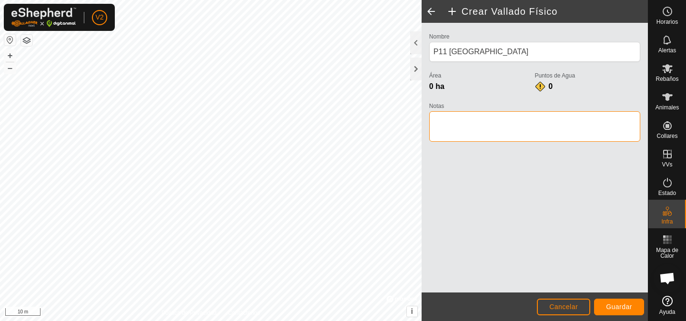
click at [497, 130] on textarea "Notas" at bounding box center [534, 126] width 211 height 30
type textarea "Rosa"
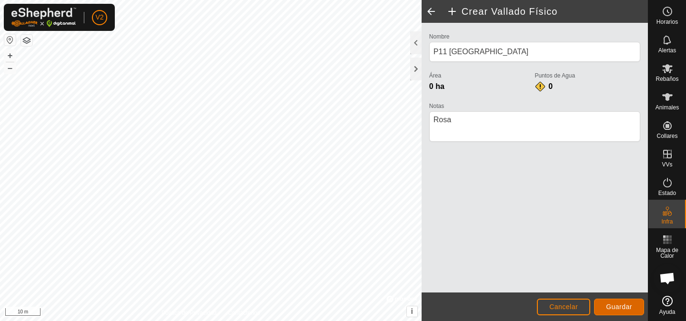
click at [614, 301] on button "Guardar" at bounding box center [619, 307] width 50 height 17
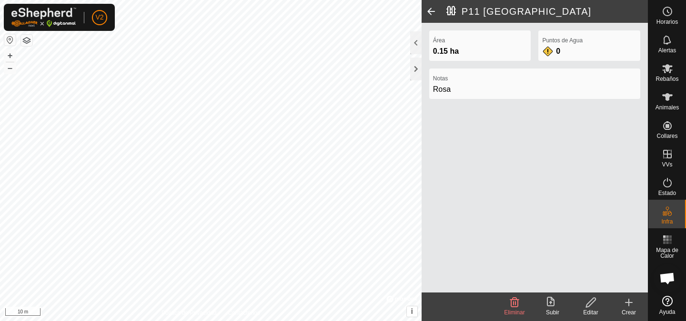
click at [487, 180] on div "Área 0.15 ha Puntos de Agua 0 Notas Rosa" at bounding box center [534, 158] width 226 height 270
click at [430, 12] on span at bounding box center [430, 11] width 19 height 23
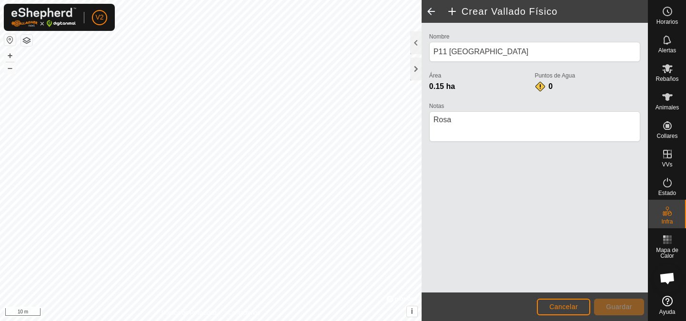
click at [432, 8] on span at bounding box center [430, 11] width 19 height 23
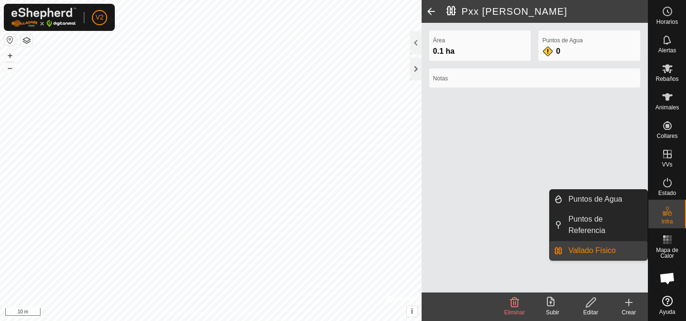
click at [599, 253] on link "Vallado Físico" at bounding box center [604, 250] width 85 height 19
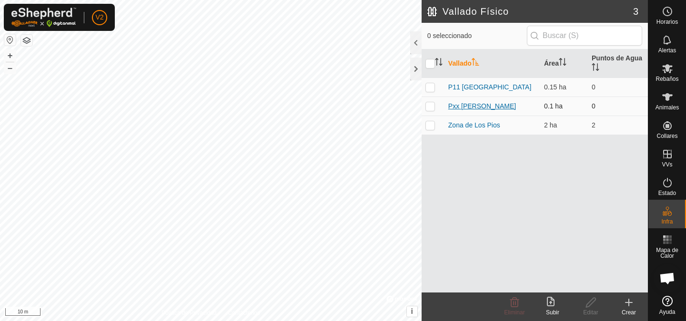
click at [474, 104] on link "Pxx [PERSON_NAME]" at bounding box center [482, 106] width 68 height 8
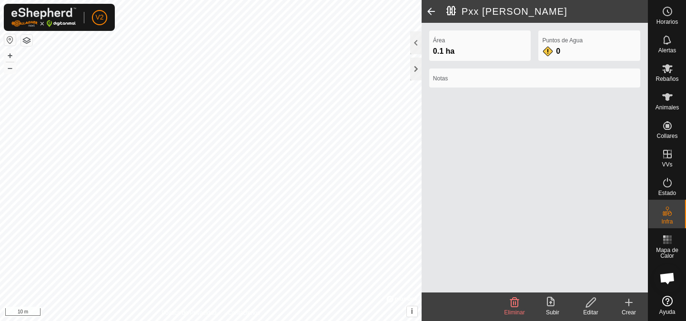
click at [588, 304] on icon at bounding box center [591, 303] width 10 height 10
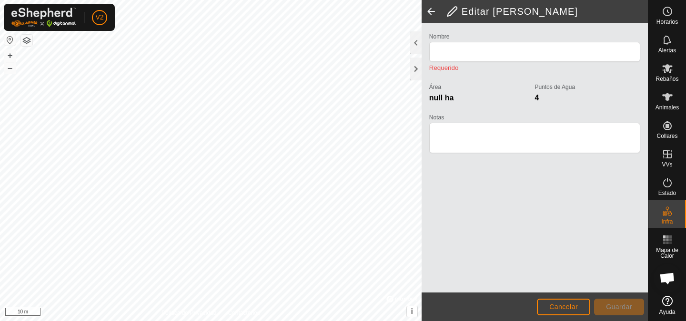
type input "Pxx [PERSON_NAME]"
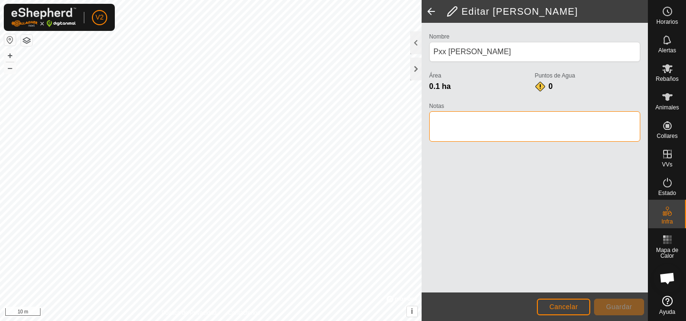
click at [477, 127] on textarea "Notas" at bounding box center [534, 126] width 211 height 30
type textarea "i"
type textarea "[PERSON_NAME]"
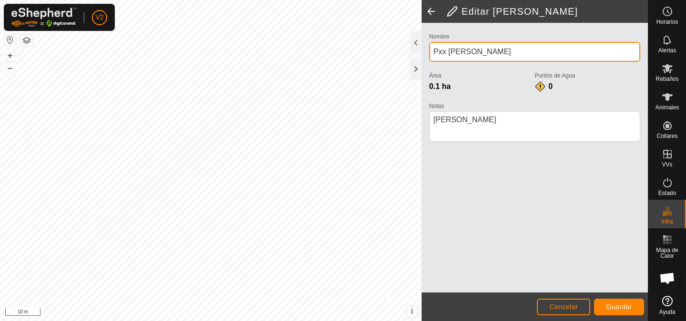
click at [445, 52] on input "Pxx [PERSON_NAME]" at bounding box center [534, 52] width 211 height 20
click at [520, 51] on input "P9 As [PERSON_NAME]" at bounding box center [534, 52] width 211 height 20
type input "P9 As Eiras"
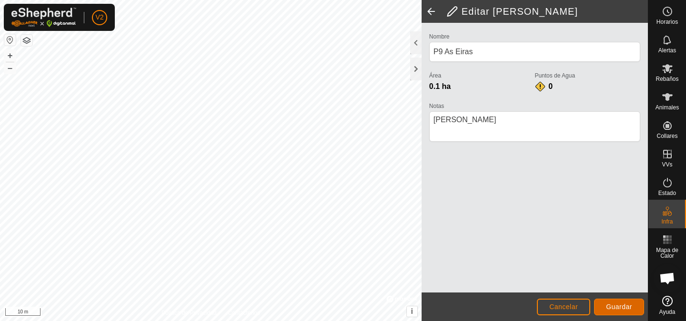
click at [617, 309] on span "Guardar" at bounding box center [619, 307] width 26 height 8
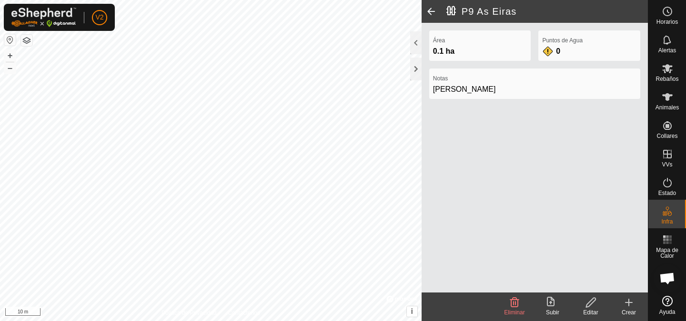
click at [630, 303] on icon at bounding box center [628, 303] width 7 height 0
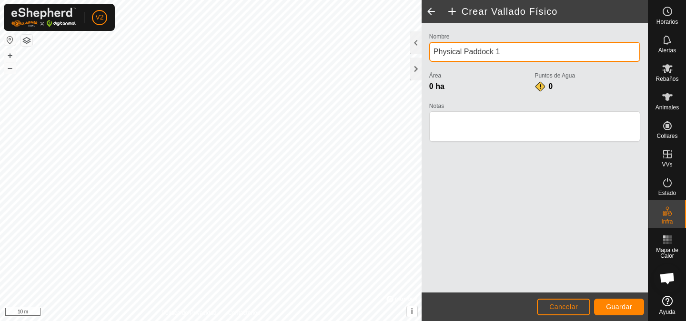
click at [509, 54] on input "Physical Paddock 1" at bounding box center [534, 52] width 211 height 20
type input "P10 Eido da Casa"
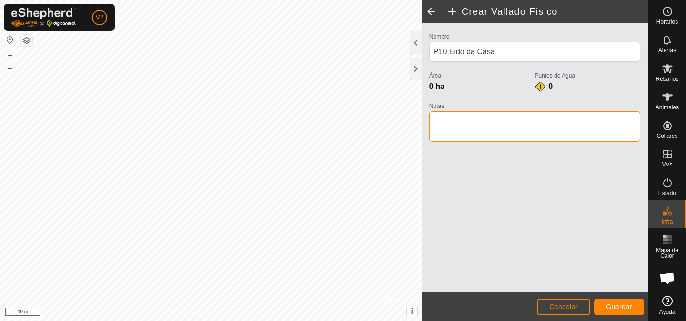
click at [520, 124] on textarea "Notas" at bounding box center [534, 126] width 211 height 30
type textarea "Rosa"
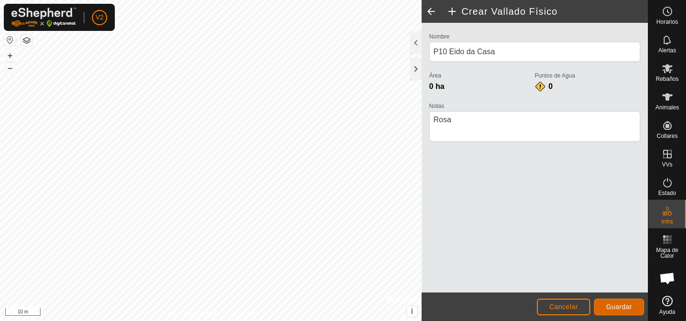
click at [623, 306] on span "Guardar" at bounding box center [619, 307] width 26 height 8
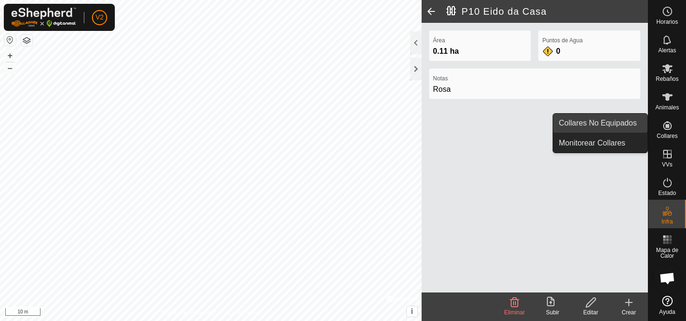
click at [618, 123] on link "Collares No Equipados" at bounding box center [600, 123] width 94 height 19
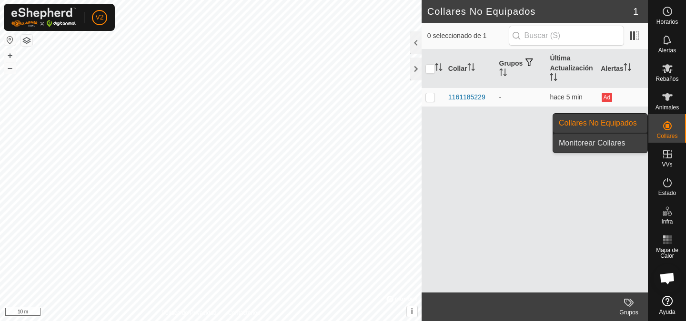
click at [611, 142] on link "Monitorear Collares" at bounding box center [600, 143] width 94 height 19
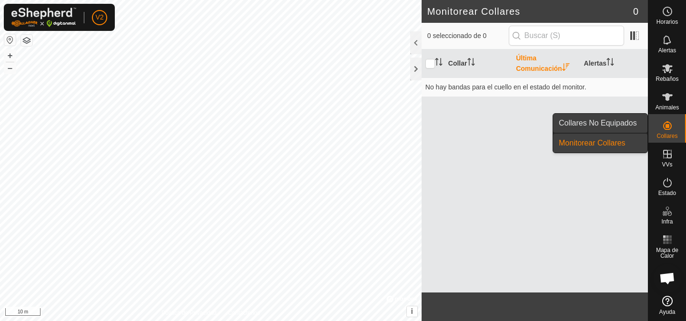
click at [617, 124] on link "Collares No Equipados" at bounding box center [600, 123] width 94 height 19
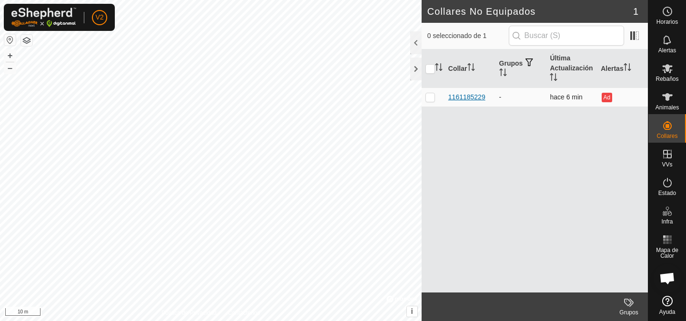
click at [470, 97] on div "1161185229" at bounding box center [466, 97] width 37 height 10
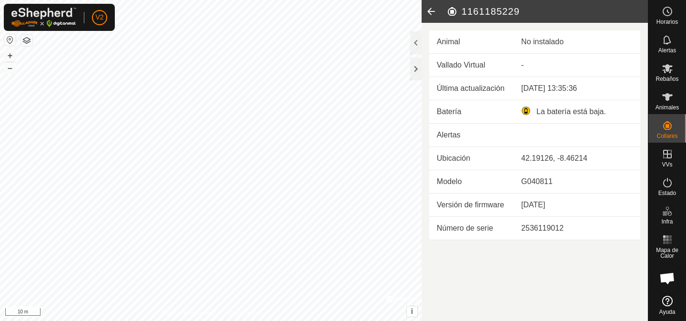
click at [432, 10] on icon at bounding box center [430, 11] width 19 height 23
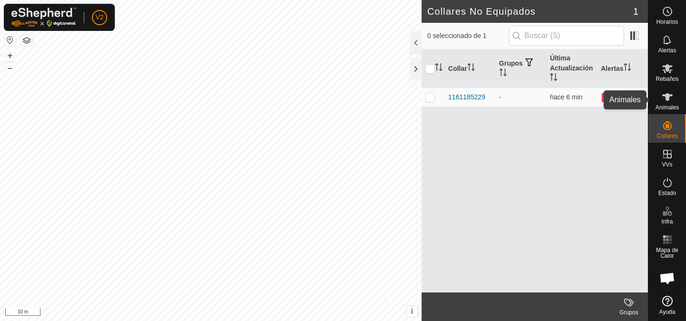
click at [669, 97] on icon at bounding box center [667, 97] width 10 height 8
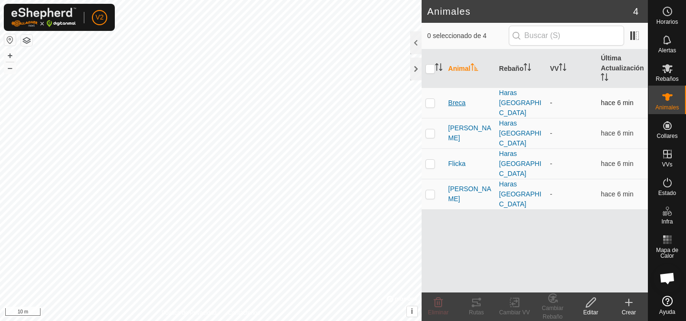
click at [460, 98] on span "Breca" at bounding box center [457, 103] width 18 height 10
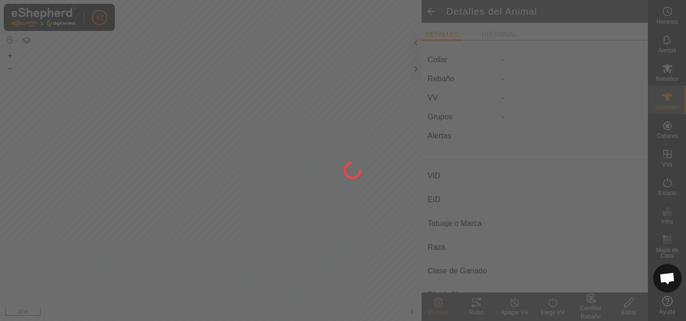
type input "Breca"
type input "-"
type input "Pura Raza Gallega"
type input "Yegua"
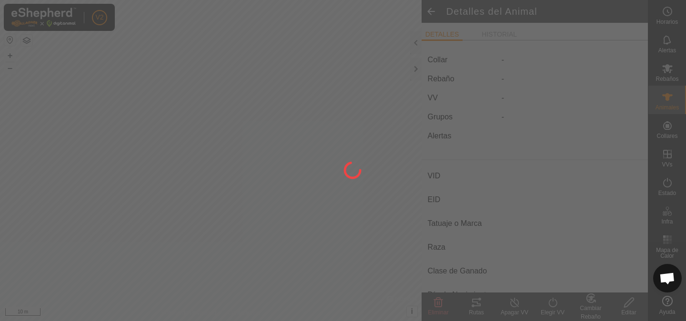
type input "Vacía"
type input "0 kg"
type input "-"
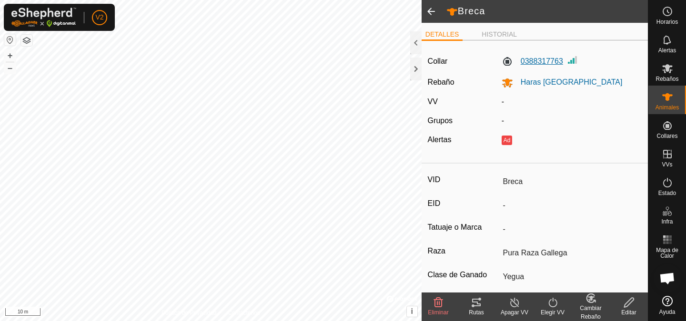
click at [547, 61] on label "0388317763" at bounding box center [531, 61] width 61 height 11
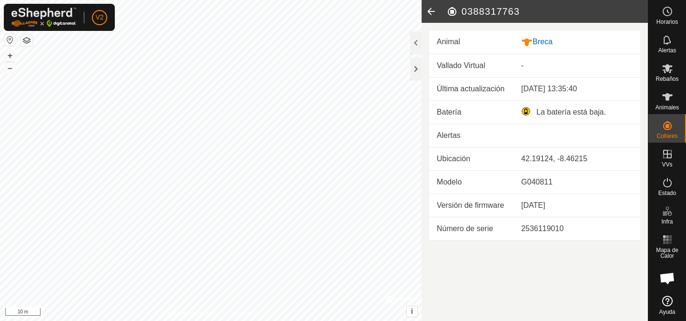
click at [432, 13] on icon at bounding box center [430, 11] width 19 height 23
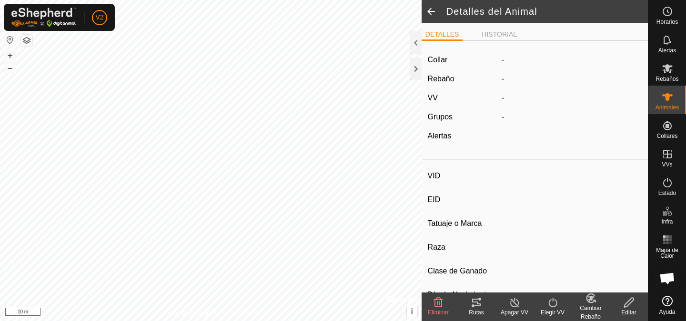
type input "Breca"
type input "-"
type input "Pura Raza Gallega"
type input "Yegua"
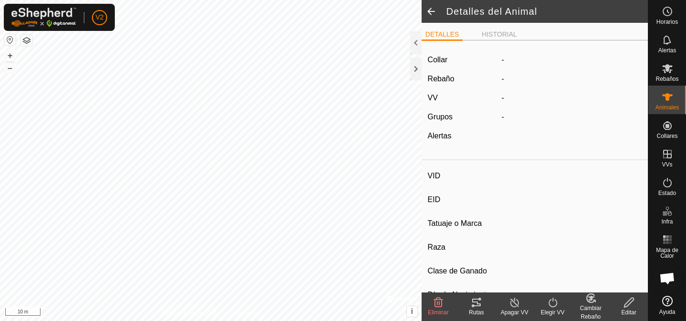
type input "Vacía"
type input "0 kg"
type input "-"
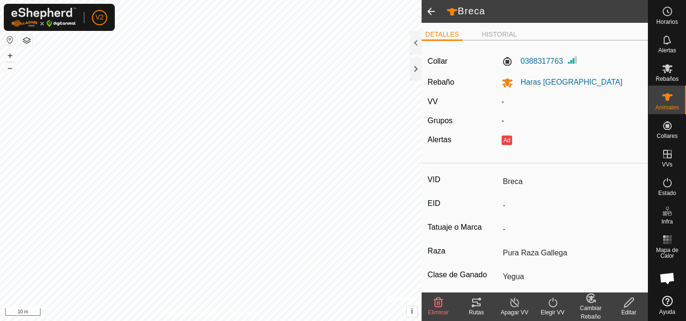
click at [430, 11] on span at bounding box center [430, 11] width 19 height 23
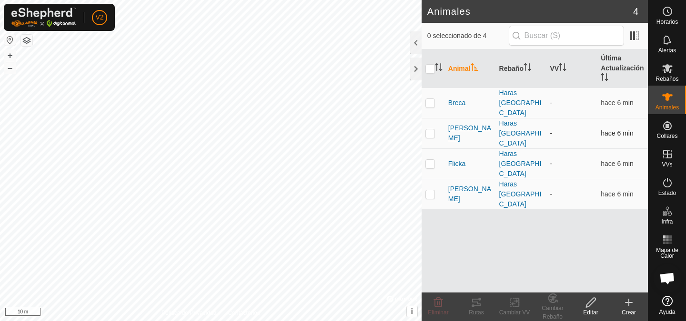
click at [465, 123] on span "[PERSON_NAME]" at bounding box center [469, 133] width 43 height 20
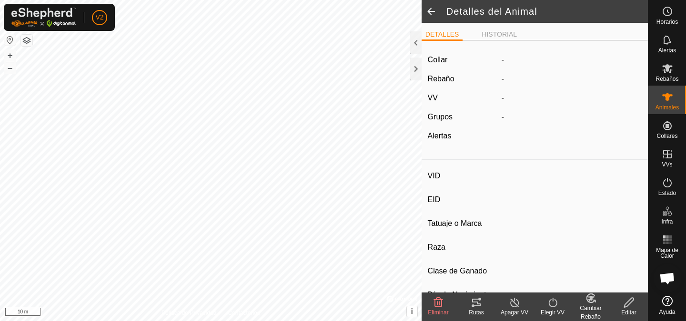
type input "[PERSON_NAME]"
type input "-"
type input "Cruzada"
type input "Yegua"
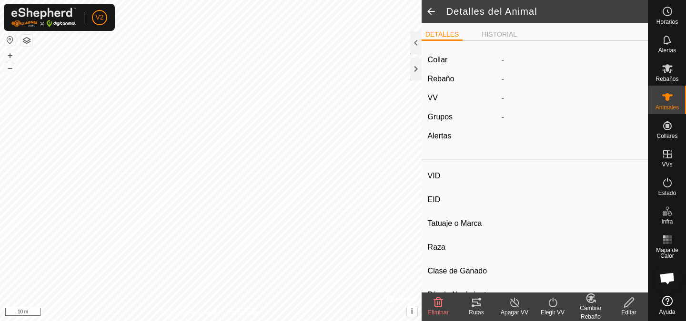
type input "0 kg"
type input "-"
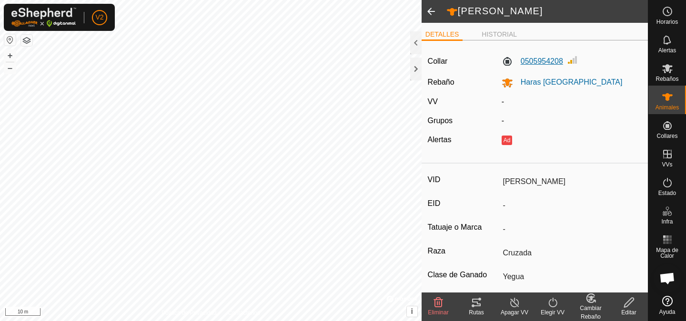
click at [543, 60] on label "0505954208" at bounding box center [531, 61] width 61 height 11
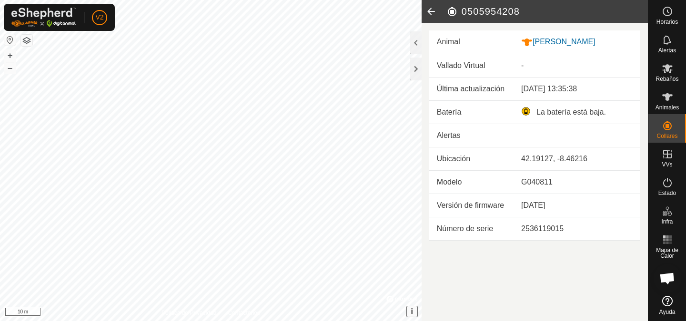
click at [413, 314] on button "i" at bounding box center [412, 312] width 10 height 10
click at [384, 311] on link "Improve this map" at bounding box center [382, 312] width 44 height 7
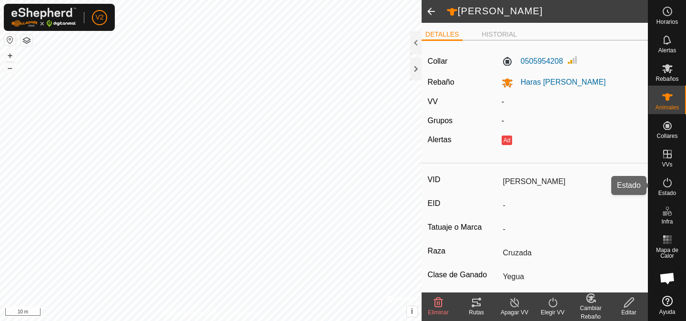
click at [670, 164] on span "VVs" at bounding box center [666, 165] width 10 height 6
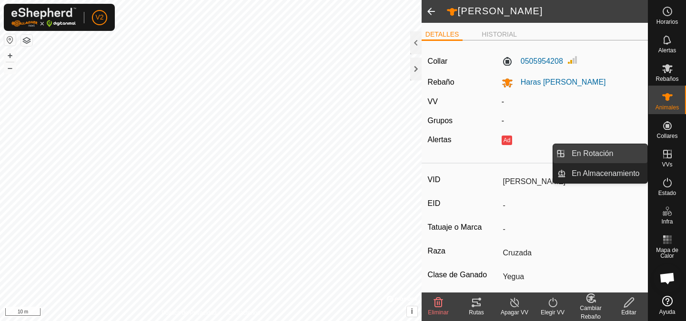
click at [604, 160] on link "En Rotación" at bounding box center [606, 153] width 81 height 19
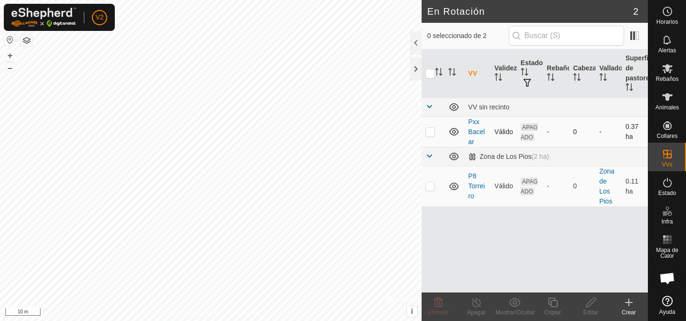
click at [454, 132] on icon at bounding box center [453, 131] width 11 height 11
click at [429, 107] on span at bounding box center [429, 107] width 8 height 8
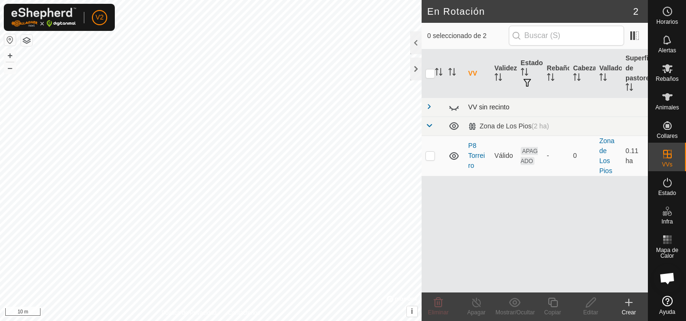
click at [429, 107] on span at bounding box center [429, 107] width 8 height 8
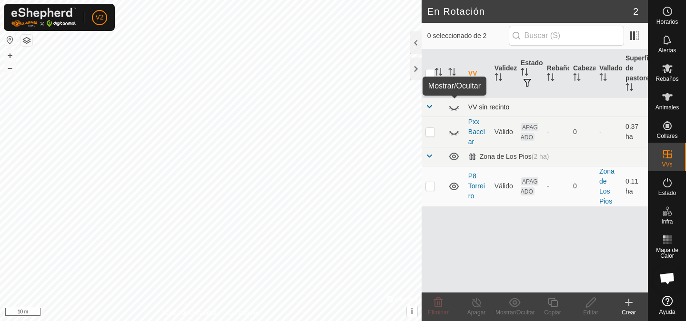
click at [454, 108] on icon at bounding box center [453, 106] width 11 height 11
click at [426, 131] on div "En Rotación 2 0 seleccionado de 2 VV Validez Estado Rebaño Cabezas Vallado Supe…" at bounding box center [324, 160] width 648 height 321
checkbox input "true"
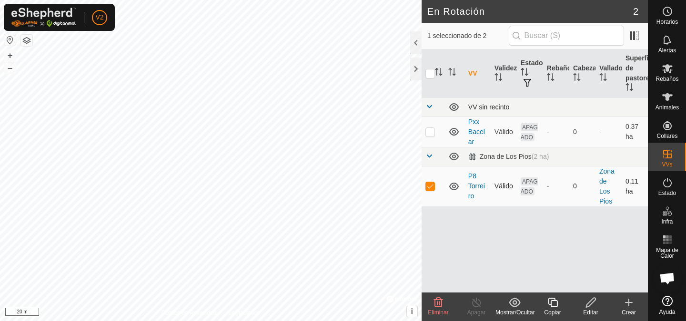
click at [454, 186] on icon at bounding box center [453, 186] width 11 height 11
click at [628, 304] on icon at bounding box center [628, 302] width 11 height 11
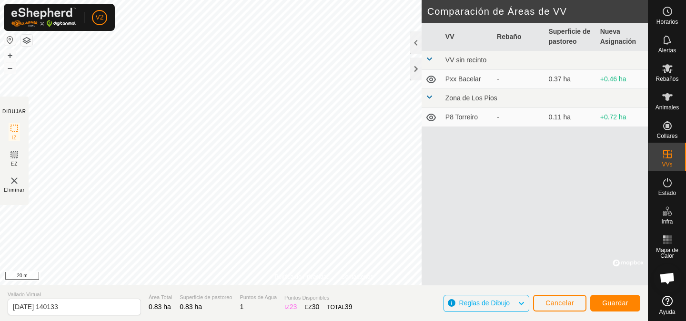
click at [519, 302] on icon at bounding box center [521, 304] width 8 height 12
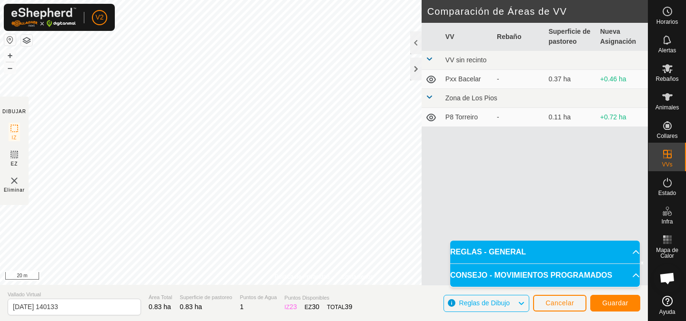
click at [520, 302] on icon at bounding box center [521, 304] width 8 height 12
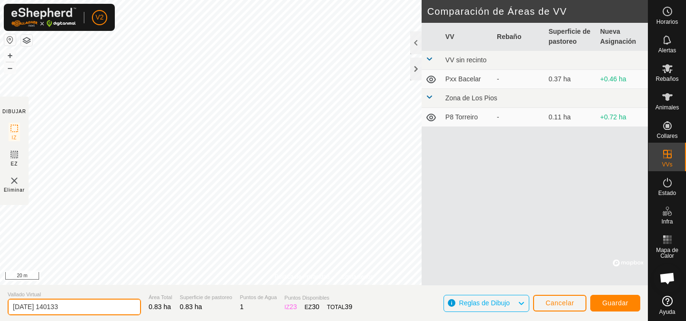
click at [78, 308] on input "2025-10-10 140133" at bounding box center [74, 307] width 133 height 17
type input "Training"
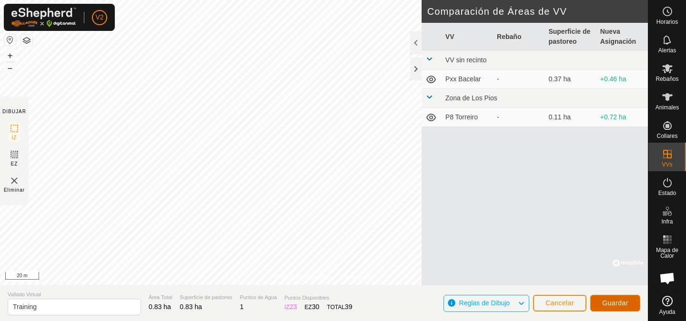
click at [617, 300] on span "Guardar" at bounding box center [615, 304] width 26 height 8
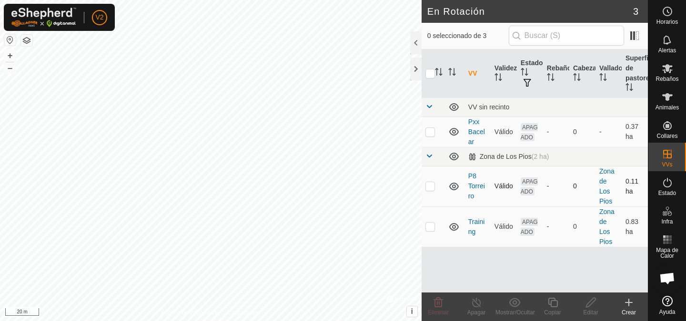
click at [454, 183] on icon at bounding box center [454, 187] width 10 height 8
click at [454, 182] on icon at bounding box center [453, 186] width 11 height 11
click at [454, 183] on icon at bounding box center [454, 187] width 10 height 8
click at [454, 182] on icon at bounding box center [453, 186] width 11 height 11
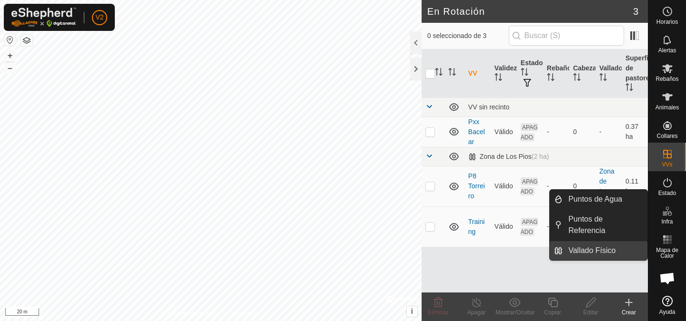
click at [600, 251] on link "Vallado Físico" at bounding box center [604, 250] width 85 height 19
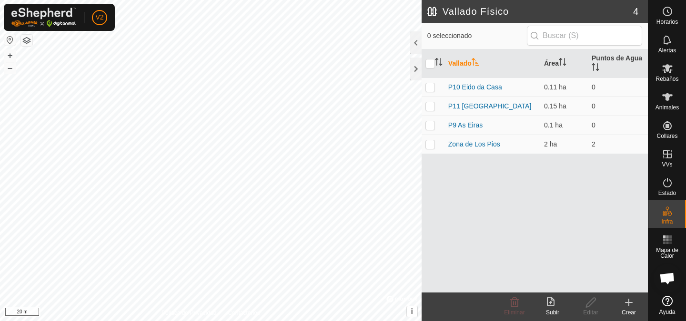
click at [630, 307] on icon at bounding box center [628, 302] width 11 height 11
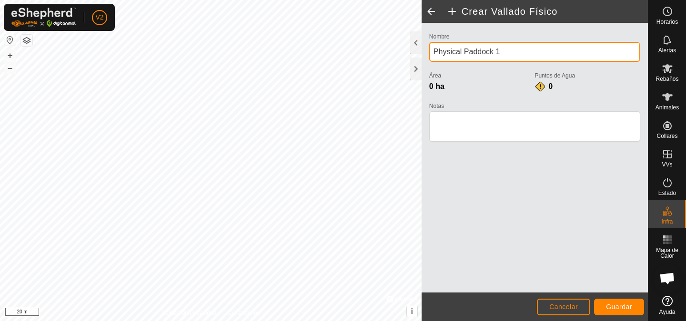
click at [512, 56] on input "Physical Paddock 1" at bounding box center [534, 52] width 211 height 20
type input "P16 y P17 Barcelar"
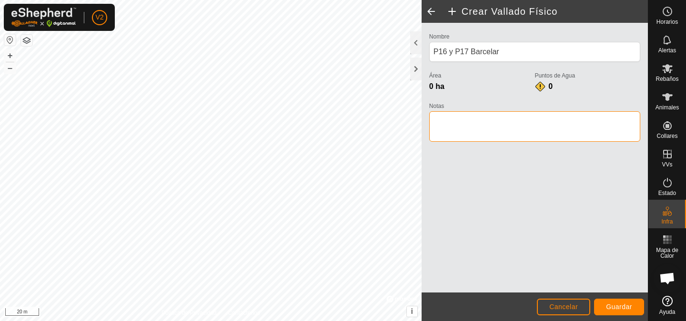
click at [504, 139] on textarea "Notas" at bounding box center [534, 126] width 211 height 30
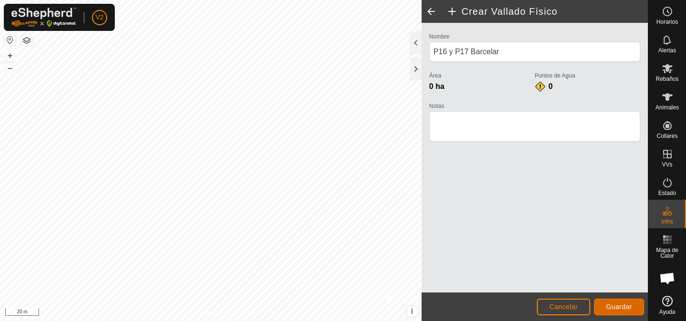
click at [612, 308] on span "Guardar" at bounding box center [619, 307] width 26 height 8
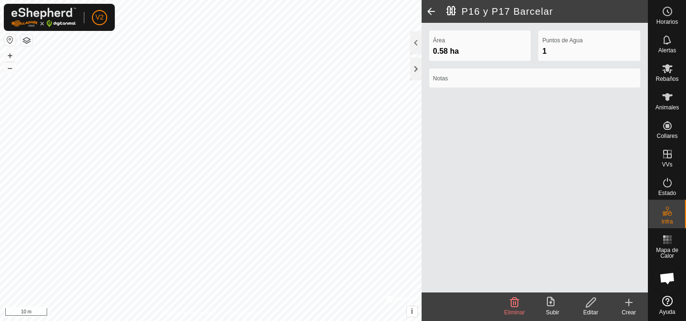
click at [628, 299] on icon at bounding box center [628, 302] width 11 height 11
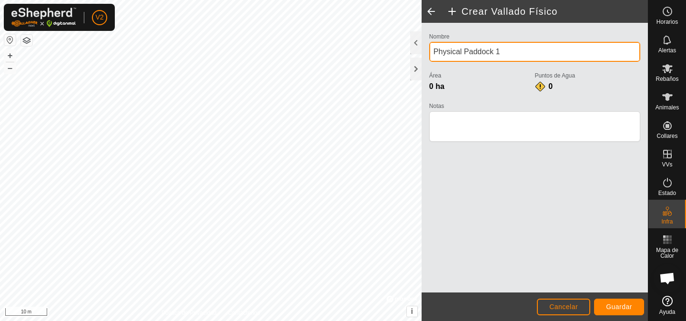
click at [519, 48] on input "Physical Paddock 1" at bounding box center [534, 52] width 211 height 20
type input "P18 A Ponte"
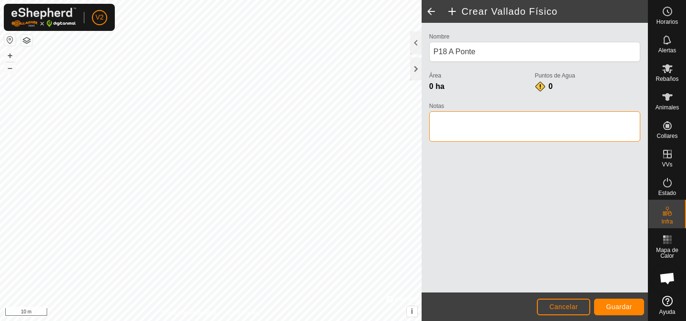
click at [539, 136] on textarea "Notas" at bounding box center [534, 126] width 211 height 30
type textarea "Jorge Penabella"
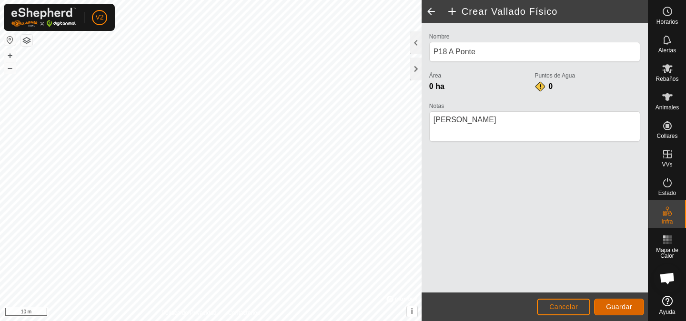
click at [617, 309] on span "Guardar" at bounding box center [619, 307] width 26 height 8
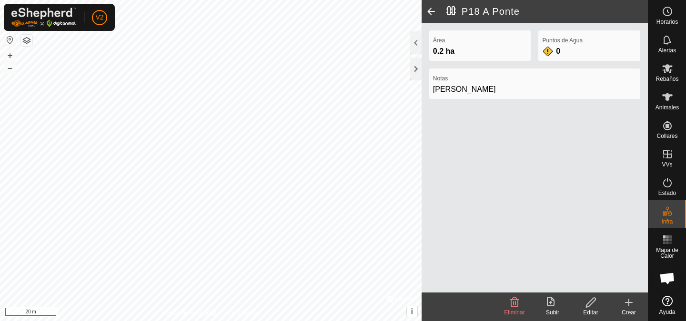
click at [628, 306] on icon at bounding box center [628, 302] width 11 height 11
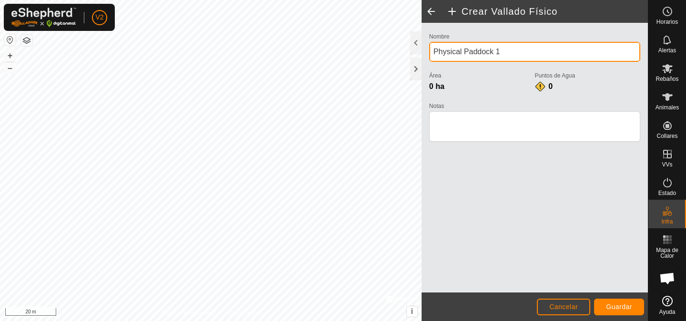
click at [511, 52] on input "Physical Paddock 1" at bounding box center [534, 52] width 211 height 20
type input "P13 Eiros Regato"
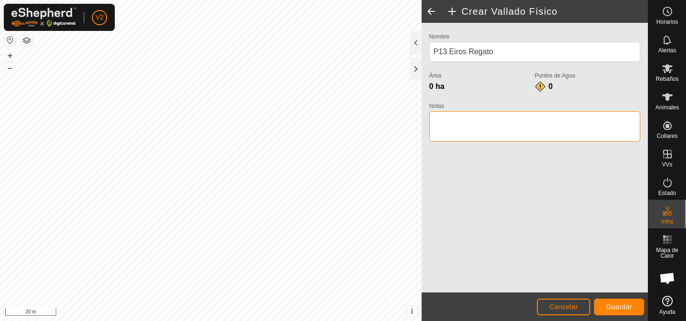
click at [533, 125] on textarea "Notas" at bounding box center [534, 126] width 211 height 30
type textarea "Charo"
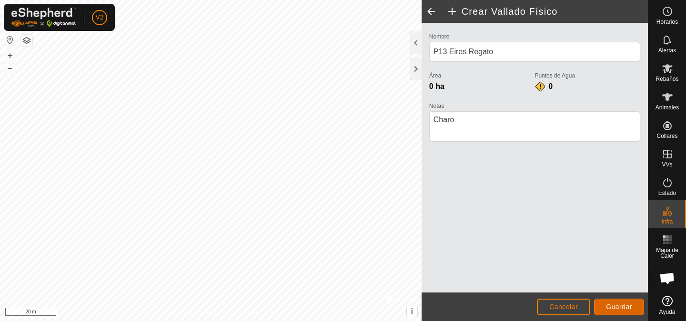
click at [623, 307] on span "Guardar" at bounding box center [619, 307] width 26 height 8
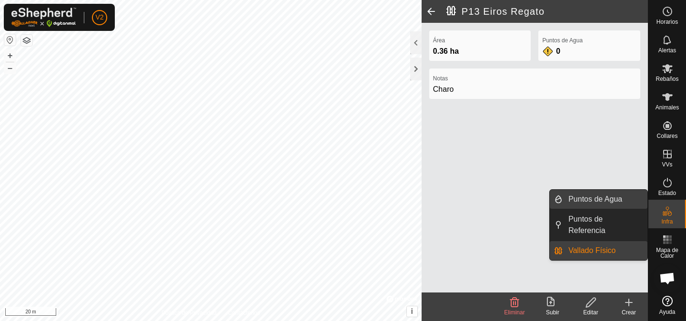
click at [590, 202] on link "Puntos de Agua" at bounding box center [604, 199] width 85 height 19
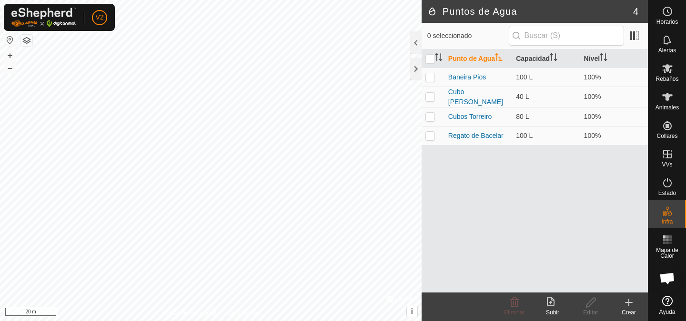
click at [627, 304] on icon at bounding box center [628, 302] width 11 height 11
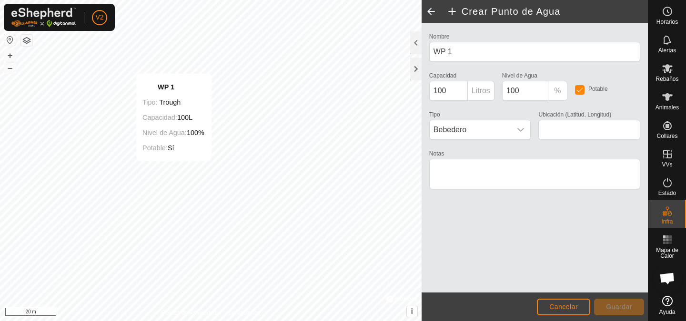
type input "42.192891, -8.461109"
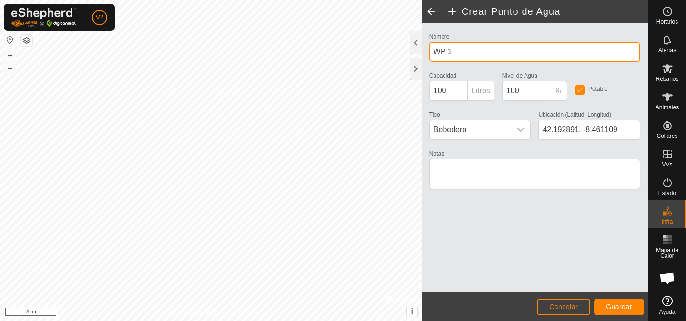
click at [488, 52] on input "WP 1" at bounding box center [534, 52] width 211 height 20
type input "Eiros Regato"
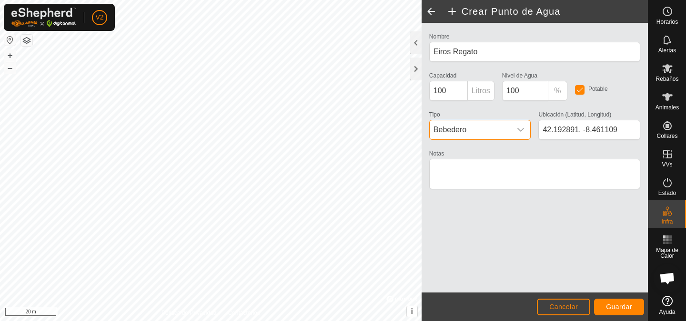
click at [510, 127] on span "Bebedero" at bounding box center [471, 129] width 82 height 19
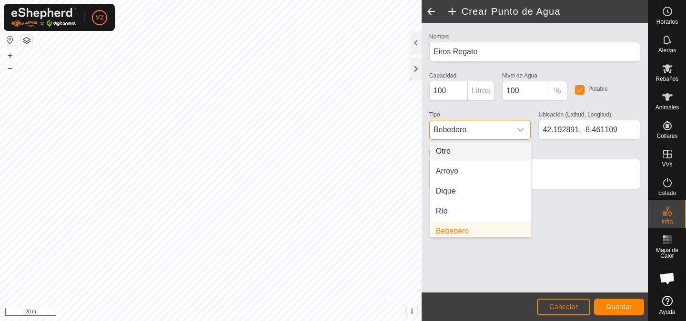
scroll to position [4, 0]
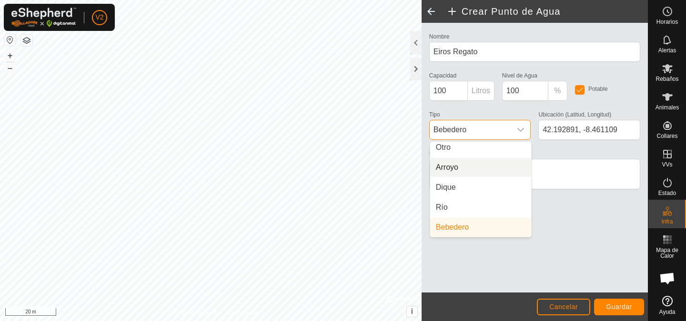
click at [456, 170] on li "Arroyo" at bounding box center [480, 167] width 101 height 19
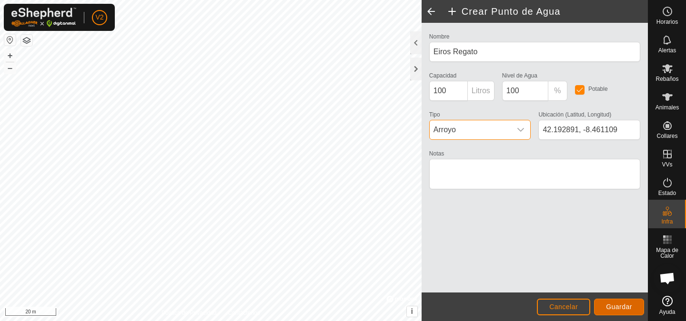
click at [623, 306] on span "Guardar" at bounding box center [619, 307] width 26 height 8
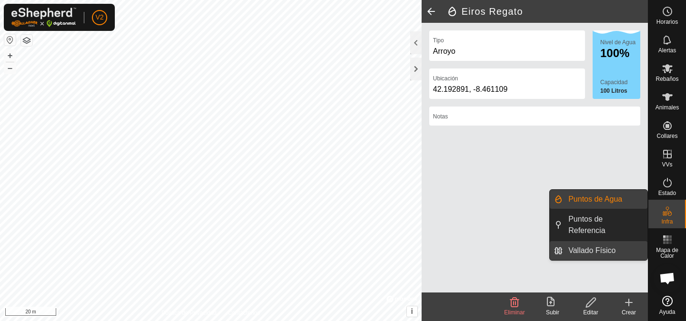
click at [595, 250] on link "Vallado Físico" at bounding box center [604, 250] width 85 height 19
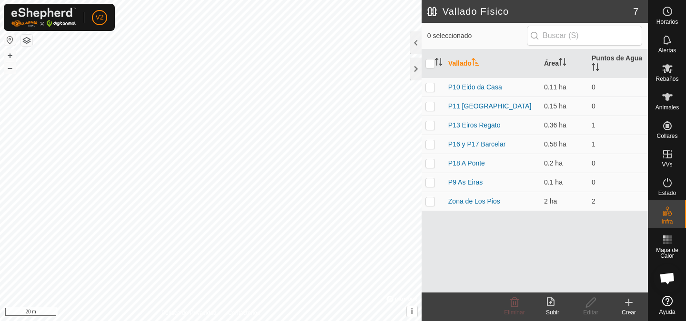
click at [631, 307] on icon at bounding box center [628, 302] width 11 height 11
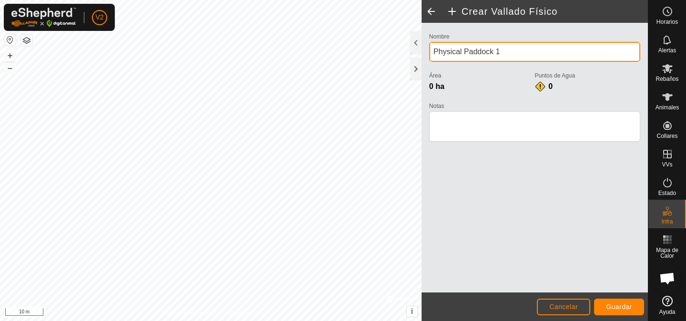
click at [503, 54] on input "Physical Paddock 1" at bounding box center [534, 52] width 211 height 20
type input "P12 y P14 Eiros - Vina y Campo"
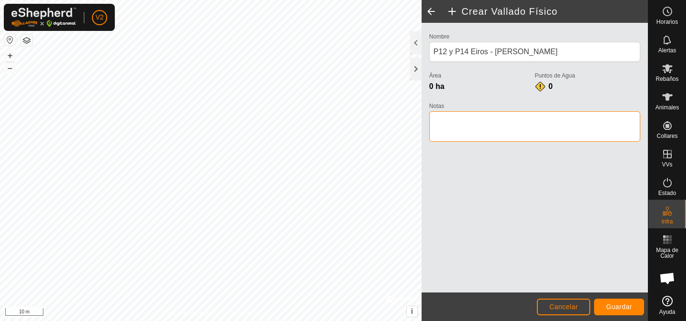
click at [508, 134] on textarea "Notas" at bounding box center [534, 126] width 211 height 30
type textarea "Rosa, Salvador, Flora y otros"
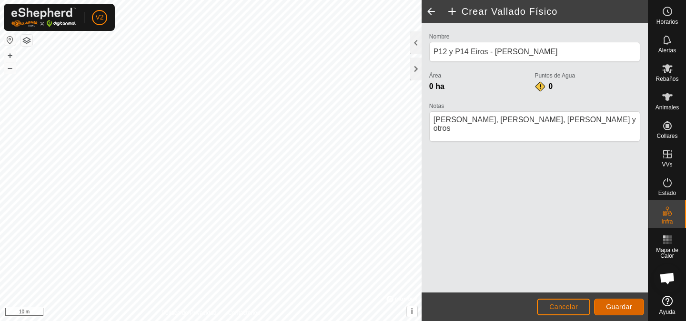
click at [618, 306] on span "Guardar" at bounding box center [619, 307] width 26 height 8
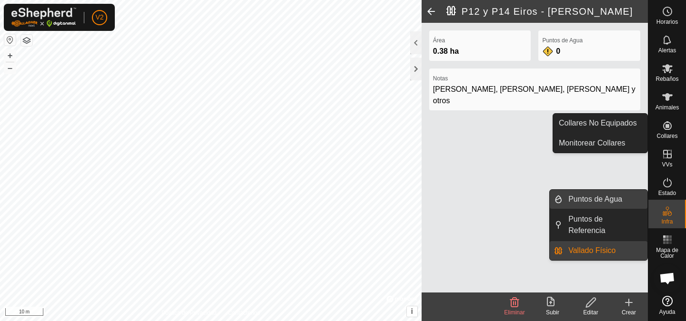
click at [580, 202] on link "Puntos de Agua" at bounding box center [604, 199] width 85 height 19
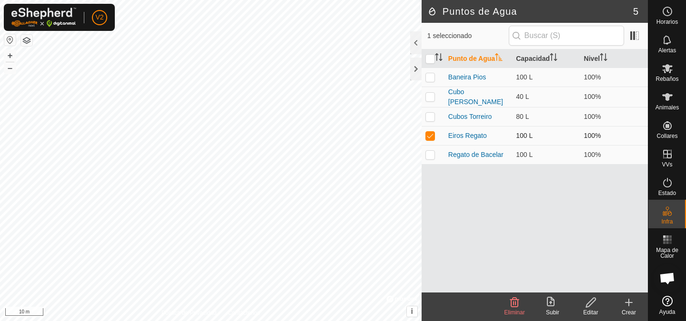
click at [432, 132] on p-checkbox at bounding box center [430, 136] width 10 height 8
checkbox input "false"
click at [627, 301] on icon at bounding box center [628, 302] width 11 height 11
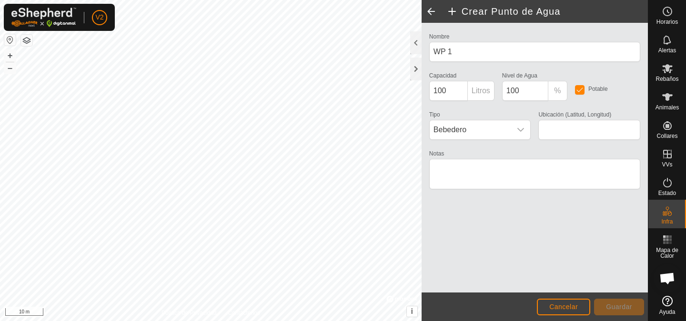
click at [429, 12] on span at bounding box center [430, 11] width 19 height 23
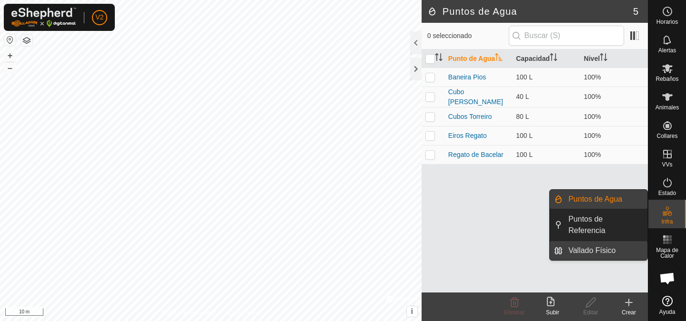
click at [600, 249] on link "Vallado Físico" at bounding box center [604, 250] width 85 height 19
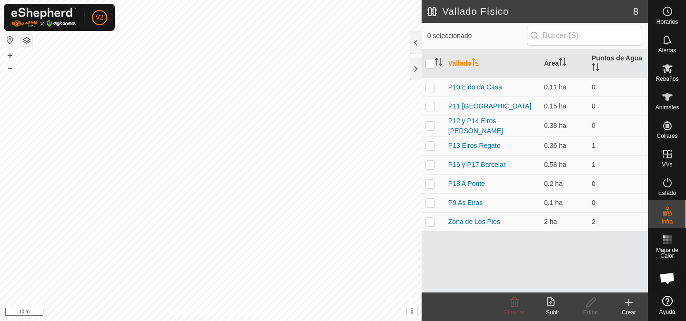
click at [629, 305] on icon at bounding box center [629, 303] width 0 height 7
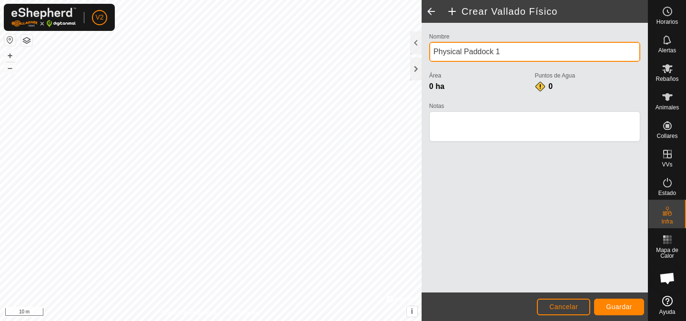
click at [517, 47] on input "Physical Paddock 1" at bounding box center [534, 52] width 211 height 20
click at [517, 49] on input "Physical Paddock 1" at bounding box center [534, 52] width 211 height 20
type input "P14 Eiro Curva"
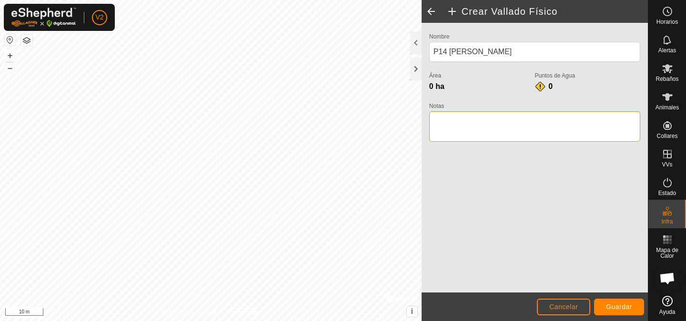
click at [490, 128] on textarea "Notas" at bounding box center [534, 126] width 211 height 30
type textarea "Charo"
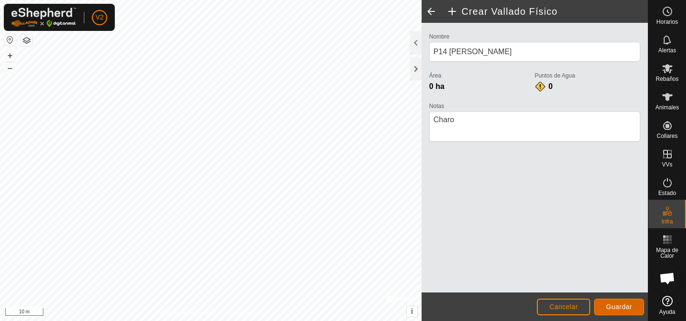
click at [619, 310] on span "Guardar" at bounding box center [619, 307] width 26 height 8
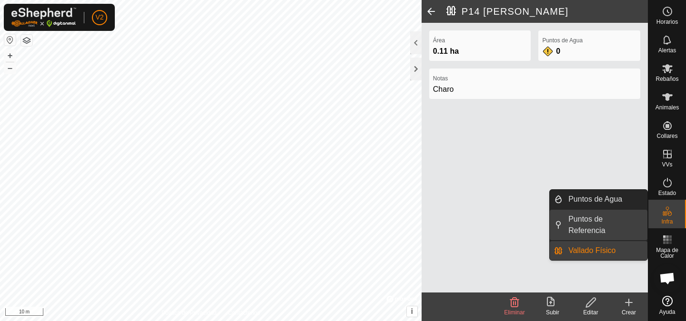
click at [597, 225] on link "Puntos de Referencia" at bounding box center [604, 225] width 85 height 30
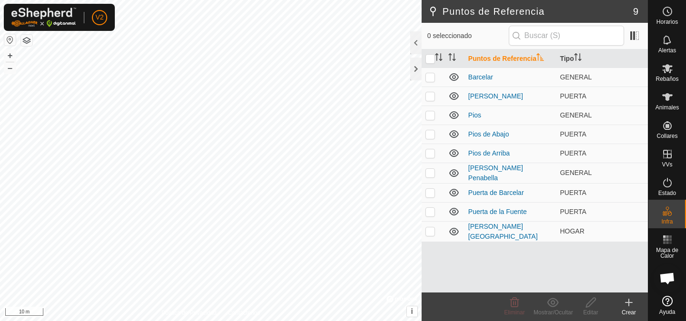
click at [624, 306] on icon at bounding box center [628, 302] width 11 height 11
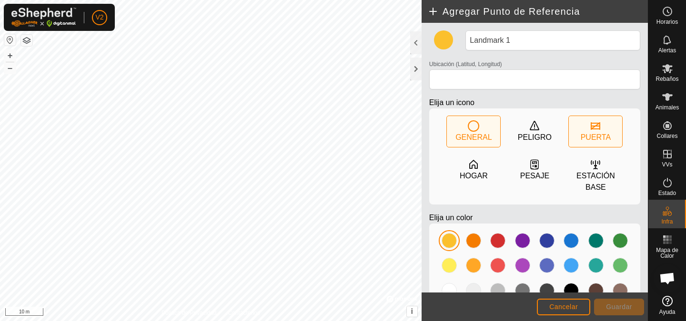
click at [597, 135] on div "PUERTA" at bounding box center [596, 137] width 30 height 11
click at [569, 237] on div at bounding box center [570, 240] width 15 height 15
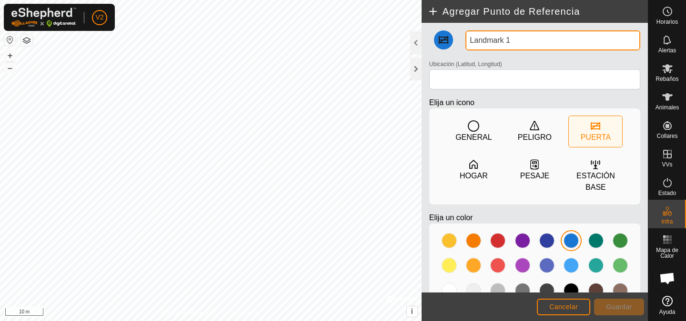
click at [521, 36] on input "Landmark 1" at bounding box center [552, 40] width 175 height 20
type input "Puerta P14"
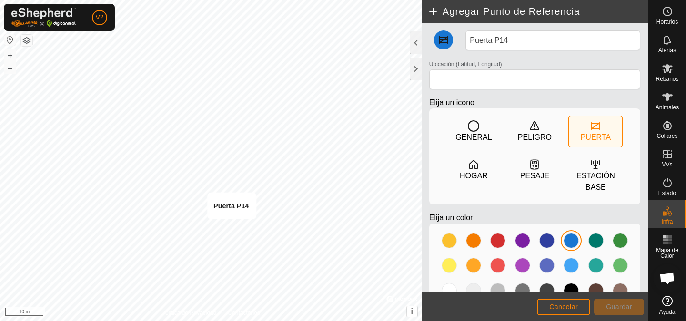
type input "42.193786, -8.460660"
click at [618, 309] on span "Guardar" at bounding box center [619, 307] width 26 height 8
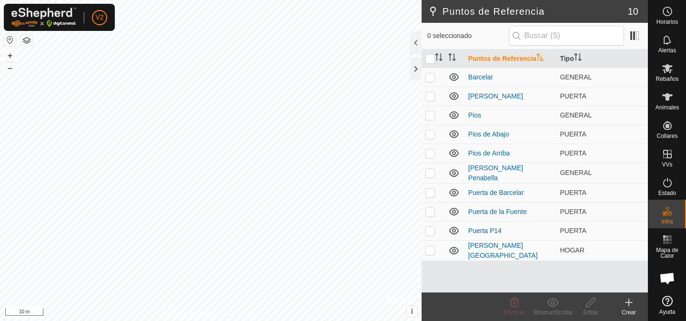
click at [626, 308] on icon at bounding box center [628, 302] width 11 height 11
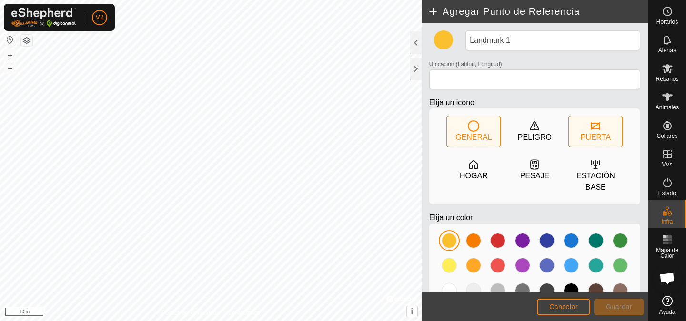
click at [594, 131] on icon at bounding box center [595, 125] width 11 height 11
click at [570, 242] on div at bounding box center [570, 240] width 15 height 15
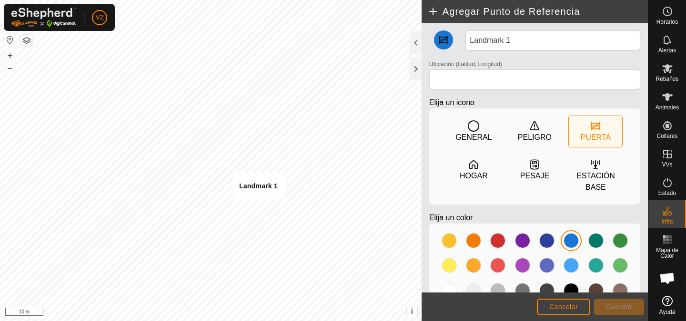
type input "42.193479, -8.461207"
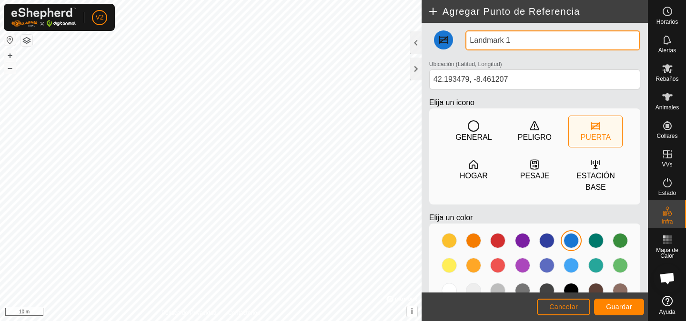
click at [518, 40] on input "Landmark 1" at bounding box center [552, 40] width 175 height 20
type input "Puerta P15"
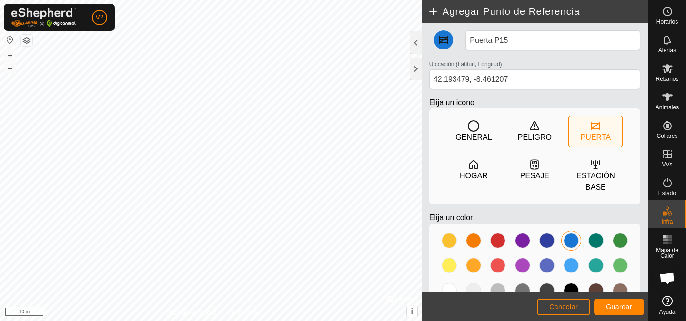
click at [574, 235] on div at bounding box center [570, 240] width 15 height 15
click at [621, 304] on span "Guardar" at bounding box center [619, 307] width 26 height 8
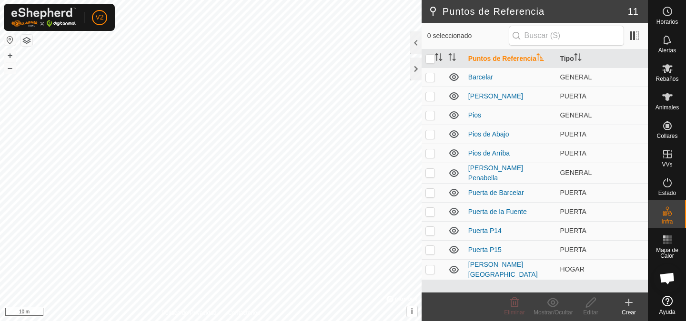
click at [630, 313] on div "Crear" at bounding box center [629, 313] width 38 height 9
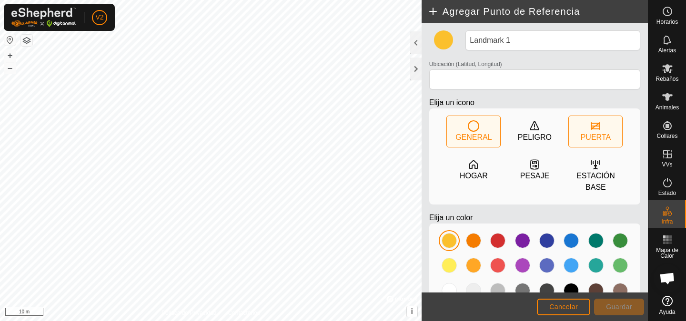
click at [587, 124] on div "PUERTA" at bounding box center [595, 131] width 53 height 31
click at [569, 245] on div at bounding box center [570, 240] width 15 height 15
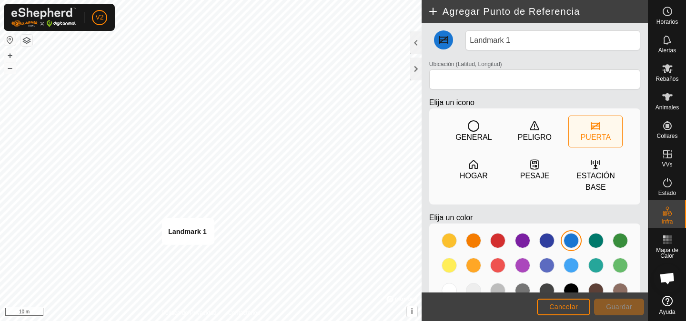
type input "42.193371, -8.461433"
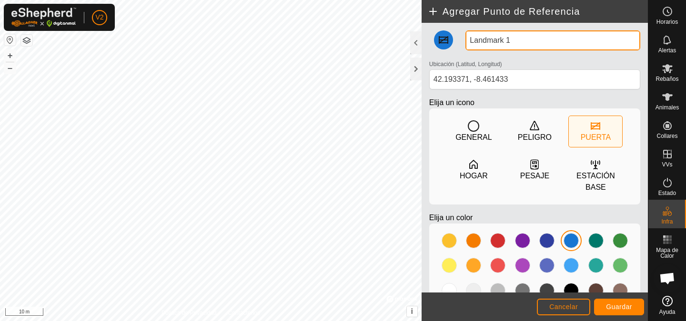
click at [525, 37] on input "Landmark 1" at bounding box center [552, 40] width 175 height 20
type input "Puerta Eiros"
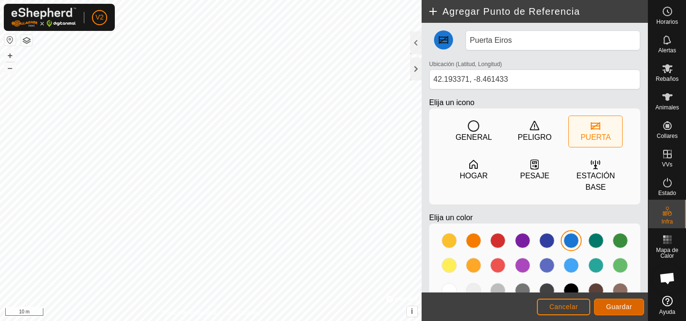
click at [618, 303] on span "Guardar" at bounding box center [619, 307] width 26 height 8
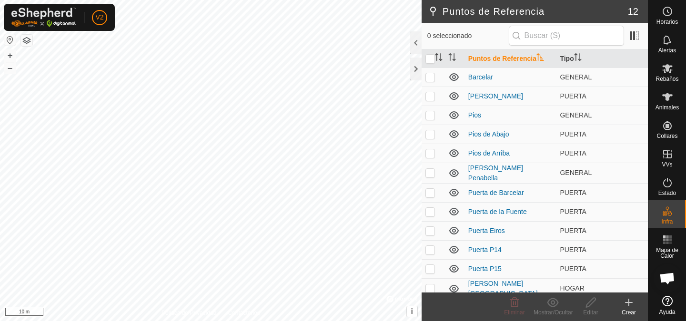
click at [621, 300] on create-svg-icon at bounding box center [629, 302] width 38 height 11
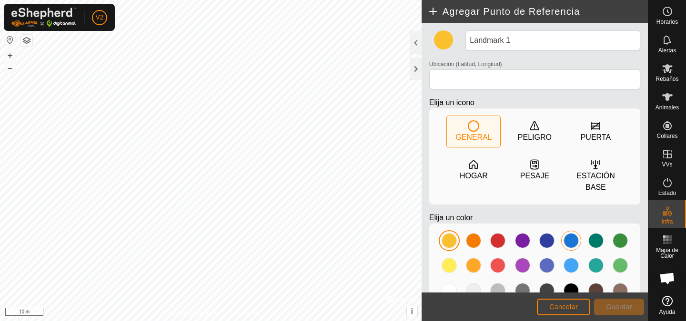
click at [571, 241] on div at bounding box center [570, 240] width 15 height 15
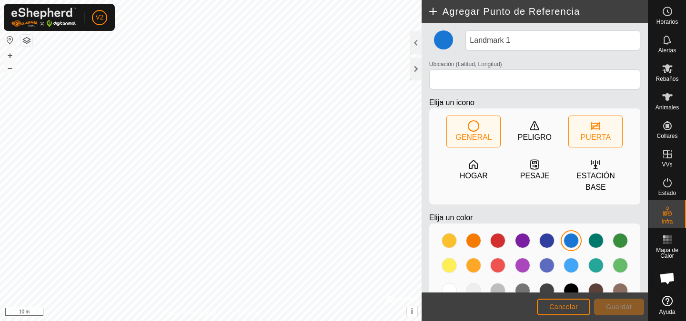
click at [596, 129] on icon at bounding box center [596, 126] width 10 height 8
type input "42.193405, -8.460970"
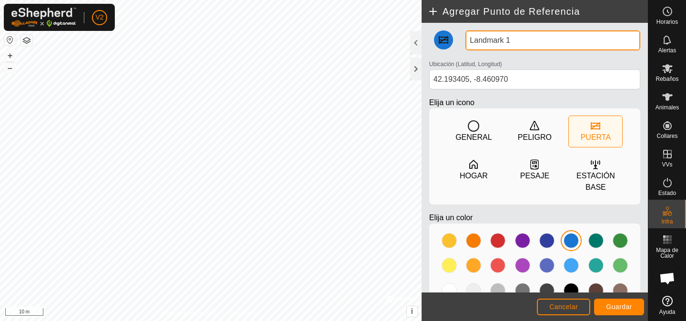
click at [524, 40] on input "Landmark 1" at bounding box center [552, 40] width 175 height 20
type input "Puerta P13"
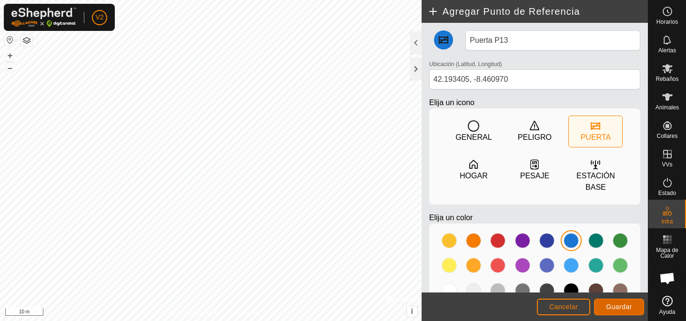
click at [622, 308] on span "Guardar" at bounding box center [619, 307] width 26 height 8
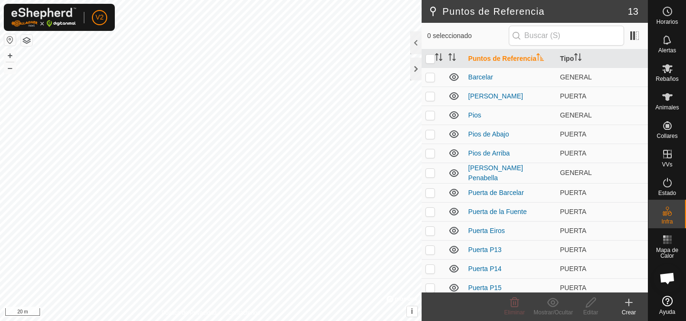
click at [627, 306] on icon at bounding box center [628, 302] width 11 height 11
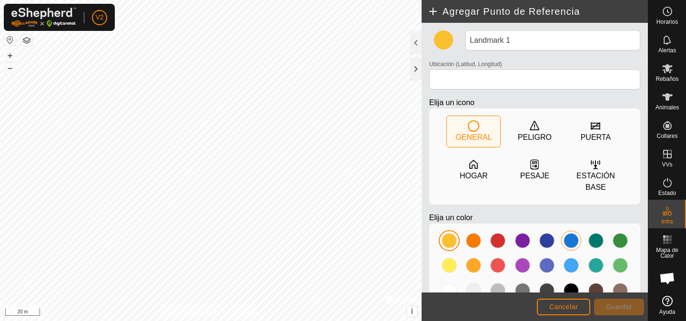
click at [570, 243] on div at bounding box center [570, 240] width 15 height 15
type input "42.189561, -8.461059"
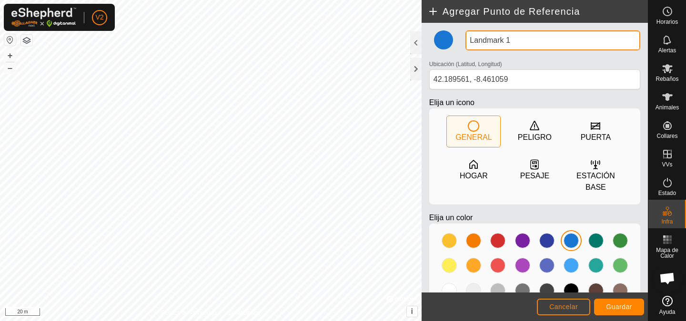
click at [523, 41] on input "Landmark 1" at bounding box center [552, 40] width 175 height 20
type input "Puerta de Barcelar"
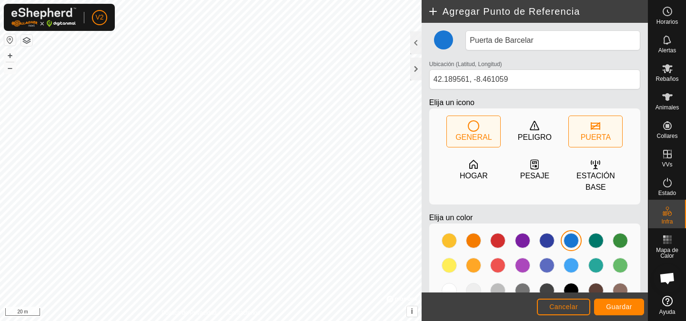
click at [595, 128] on icon at bounding box center [595, 125] width 11 height 11
click at [629, 306] on span "Guardar" at bounding box center [619, 307] width 26 height 8
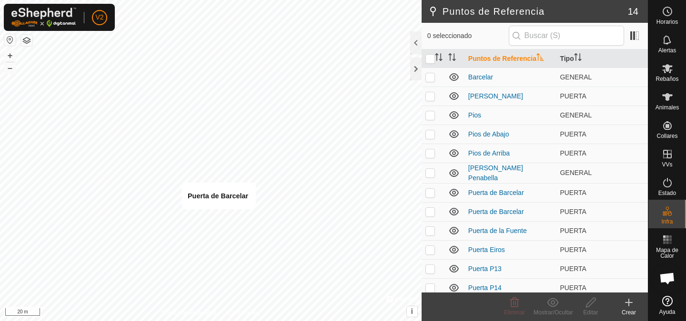
checkbox input "true"
click at [504, 208] on link "Puerta de Barcelar" at bounding box center [496, 212] width 56 height 8
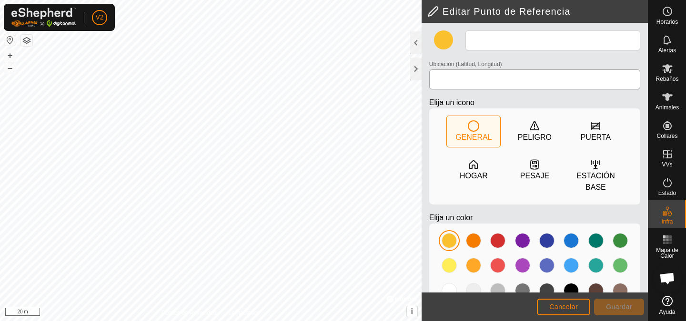
type input "Puerta de Barcelar"
type input "42.189561, -8.461059"
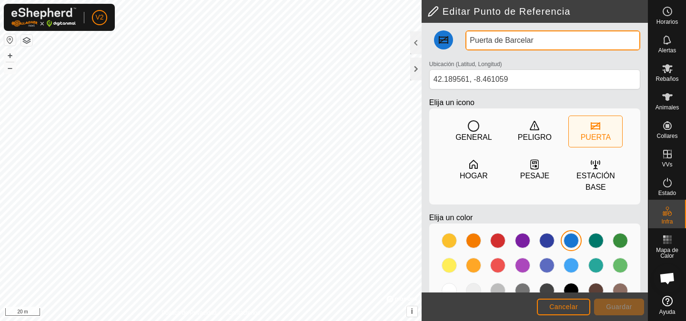
click at [536, 43] on input "Puerta de Barcelar" at bounding box center [552, 40] width 175 height 20
type input "Puerta de A Ponte"
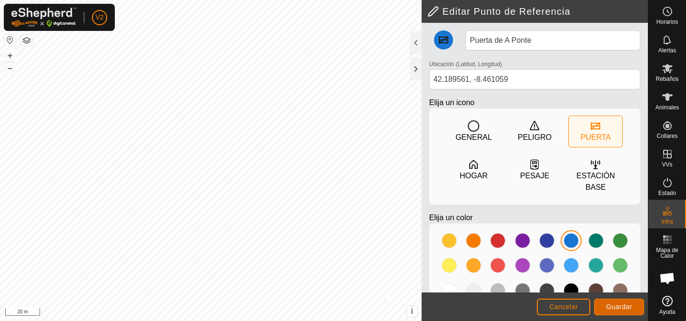
click at [626, 306] on span "Guardar" at bounding box center [619, 307] width 26 height 8
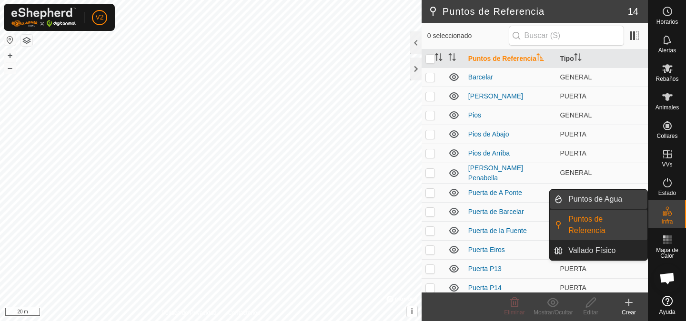
click at [582, 200] on link "Puntos de Agua" at bounding box center [604, 199] width 85 height 19
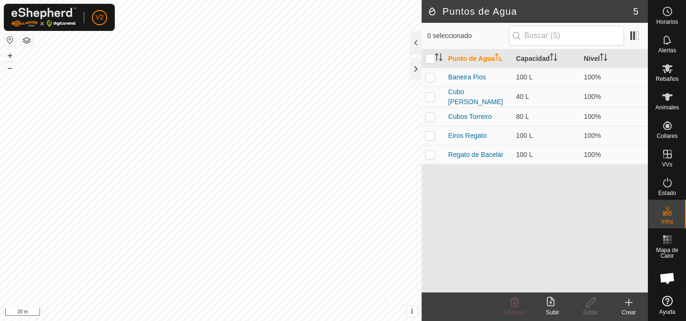
click at [629, 304] on icon at bounding box center [628, 302] width 11 height 11
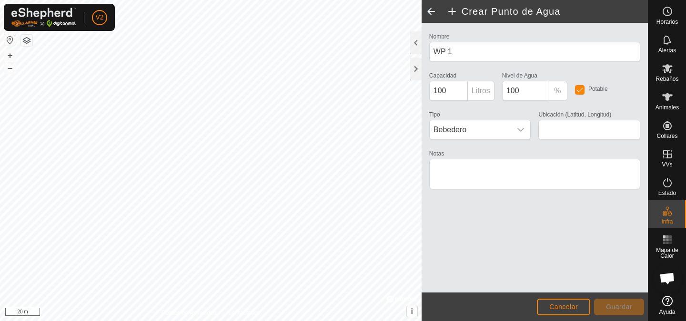
type input "42.187350, -8.460167"
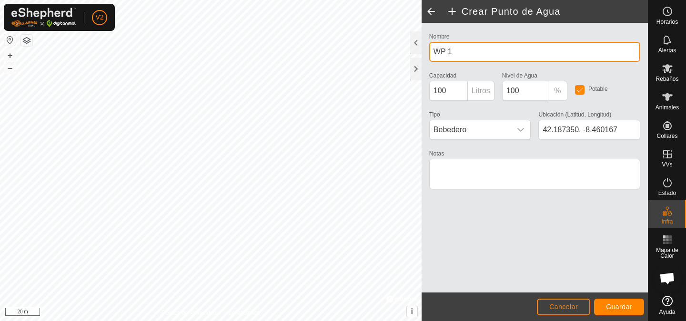
click at [465, 51] on input "WP 1" at bounding box center [534, 52] width 211 height 20
type input "Regato Guriman"
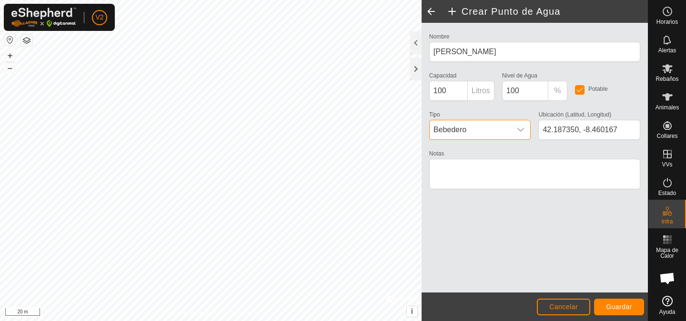
click at [466, 131] on span "Bebedero" at bounding box center [471, 129] width 82 height 19
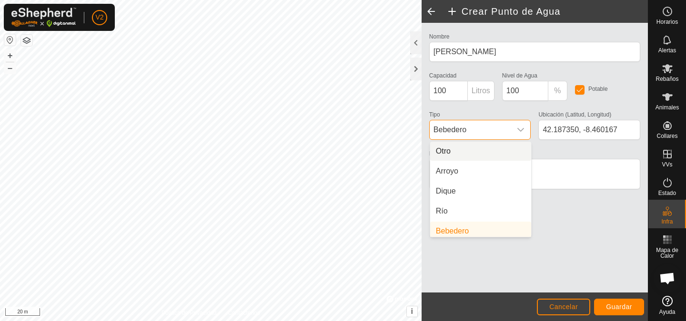
scroll to position [4, 0]
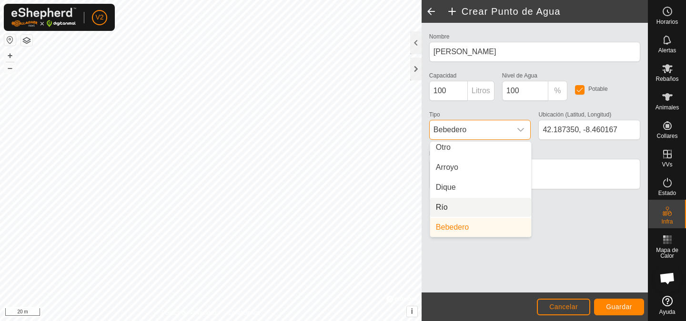
click at [446, 207] on li "Río" at bounding box center [480, 207] width 101 height 19
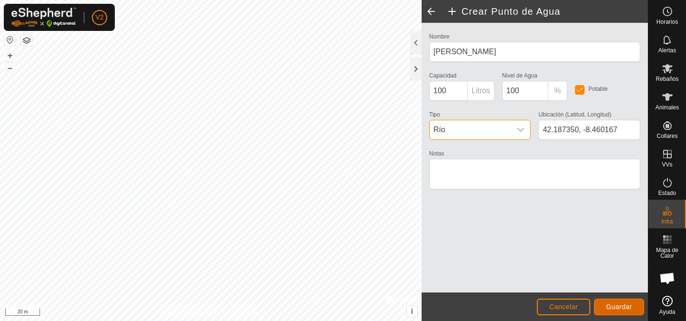
click at [626, 306] on span "Guardar" at bounding box center [619, 307] width 26 height 8
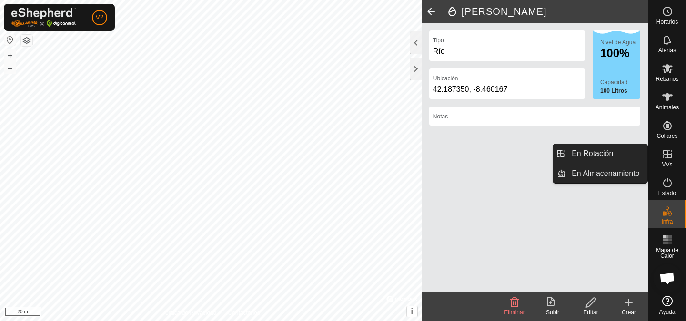
click at [672, 151] on es-virtualpaddocks-svg-icon at bounding box center [667, 154] width 17 height 15
click at [555, 152] on li "En Rotación" at bounding box center [600, 153] width 94 height 19
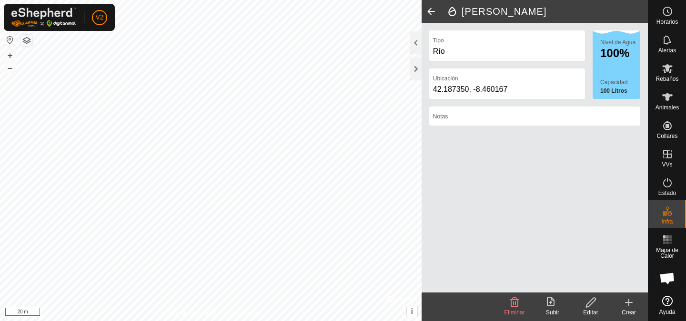
click at [632, 307] on icon at bounding box center [628, 302] width 11 height 11
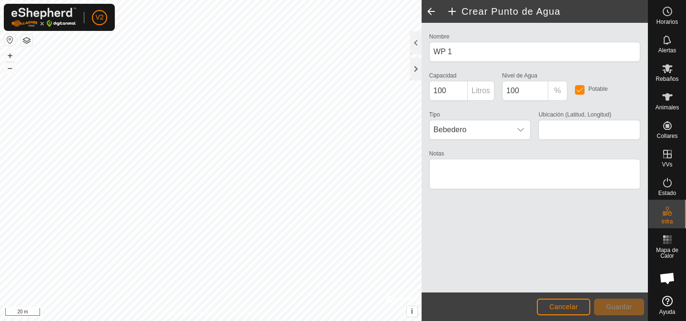
click at [427, 10] on span at bounding box center [430, 11] width 19 height 23
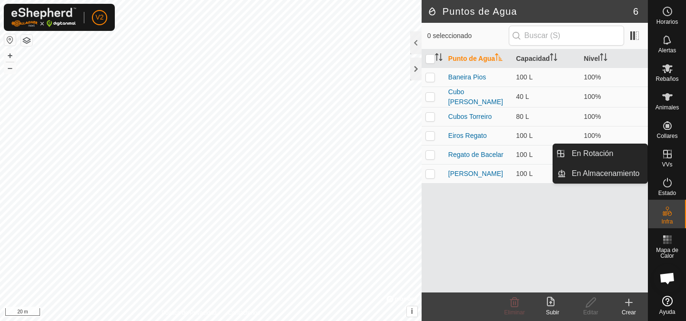
click at [666, 154] on icon at bounding box center [667, 154] width 9 height 9
click at [571, 155] on link "En Rotación" at bounding box center [606, 153] width 81 height 19
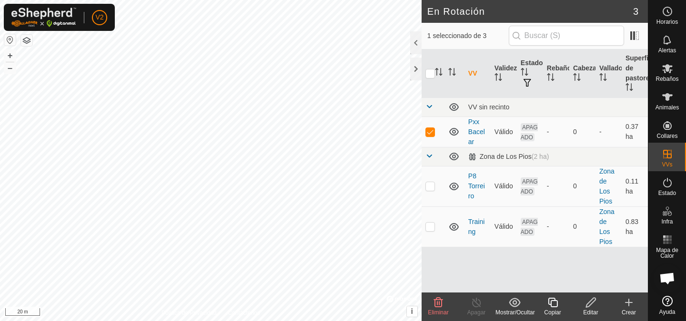
click at [630, 306] on icon at bounding box center [628, 302] width 11 height 11
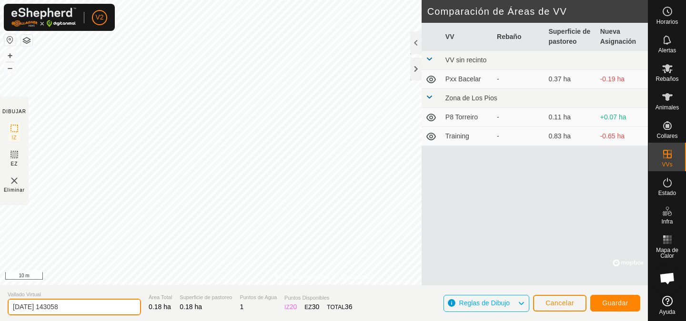
drag, startPoint x: 83, startPoint y: 307, endPoint x: 4, endPoint y: 307, distance: 79.1
click at [4, 307] on section "Vallado Virtual 2025-10-10 143058 Área Total 0.18 ha Superficie de pastoreo 0.1…" at bounding box center [324, 303] width 648 height 36
type input "P20 Gurmian Josefa"
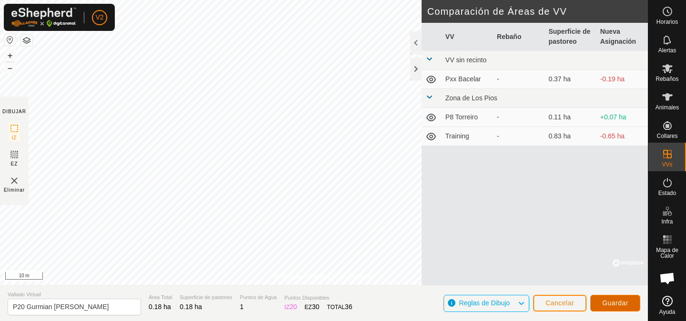
click at [612, 300] on span "Guardar" at bounding box center [615, 304] width 26 height 8
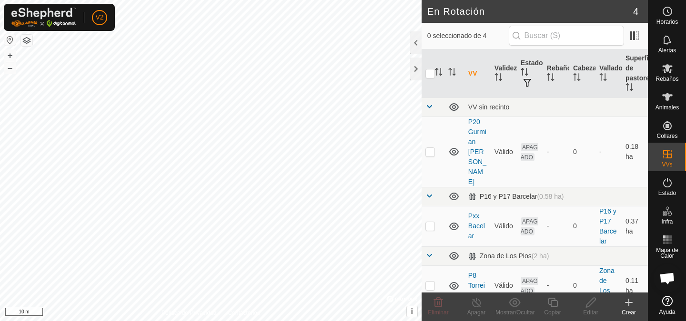
click at [630, 305] on icon at bounding box center [628, 302] width 11 height 11
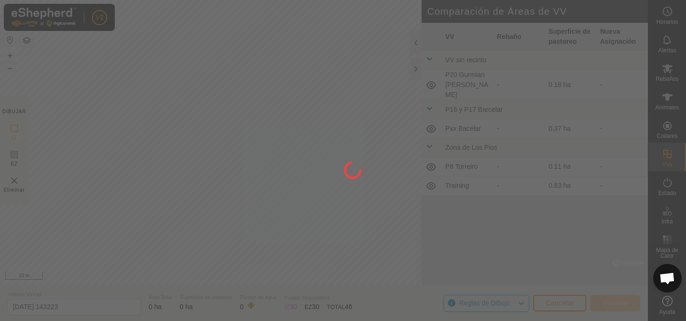
click at [213, 141] on div "V2 Horarios Alertas Rebaños Animales Collares VVs Estado Infra Mapa de Calor Ay…" at bounding box center [343, 160] width 686 height 321
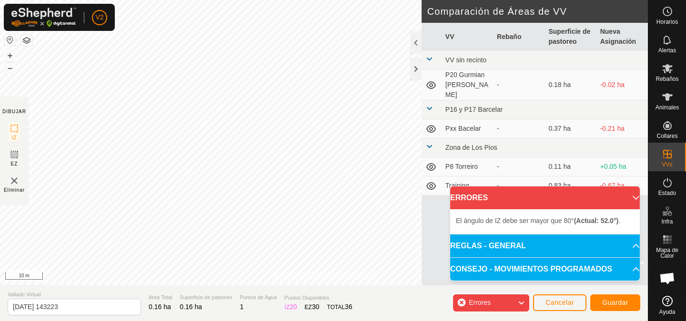
click at [542, 222] on span "El ángulo de IZ debe ser mayor que 80° (Actual: 52.0°) ." at bounding box center [538, 221] width 164 height 8
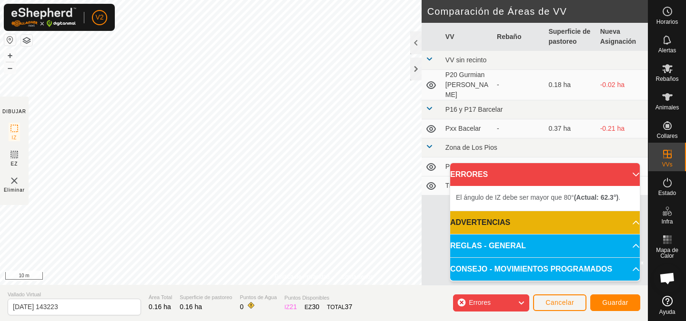
click at [500, 196] on span "El ángulo de IZ debe ser mayor que 80° (Actual: 62.3°) ." at bounding box center [538, 198] width 164 height 8
click at [508, 222] on p-accordion-header "ADVERTENCIAS" at bounding box center [545, 222] width 190 height 23
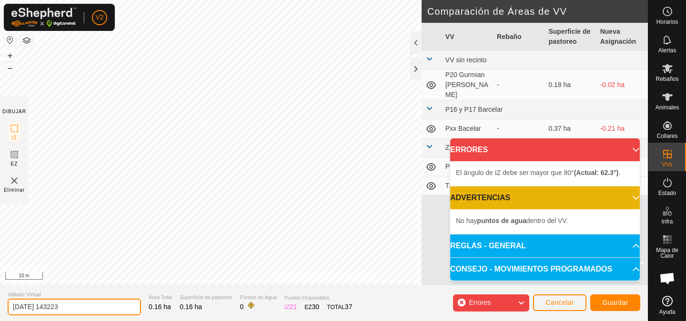
click at [83, 313] on input "2025-10-10 143223" at bounding box center [74, 307] width 133 height 17
type input "P19 Gurmian Lidia"
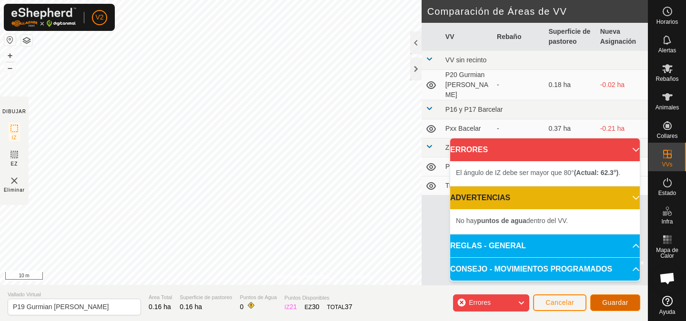
click at [623, 310] on button "Guardar" at bounding box center [615, 303] width 50 height 17
